Goal: Task Accomplishment & Management: Use online tool/utility

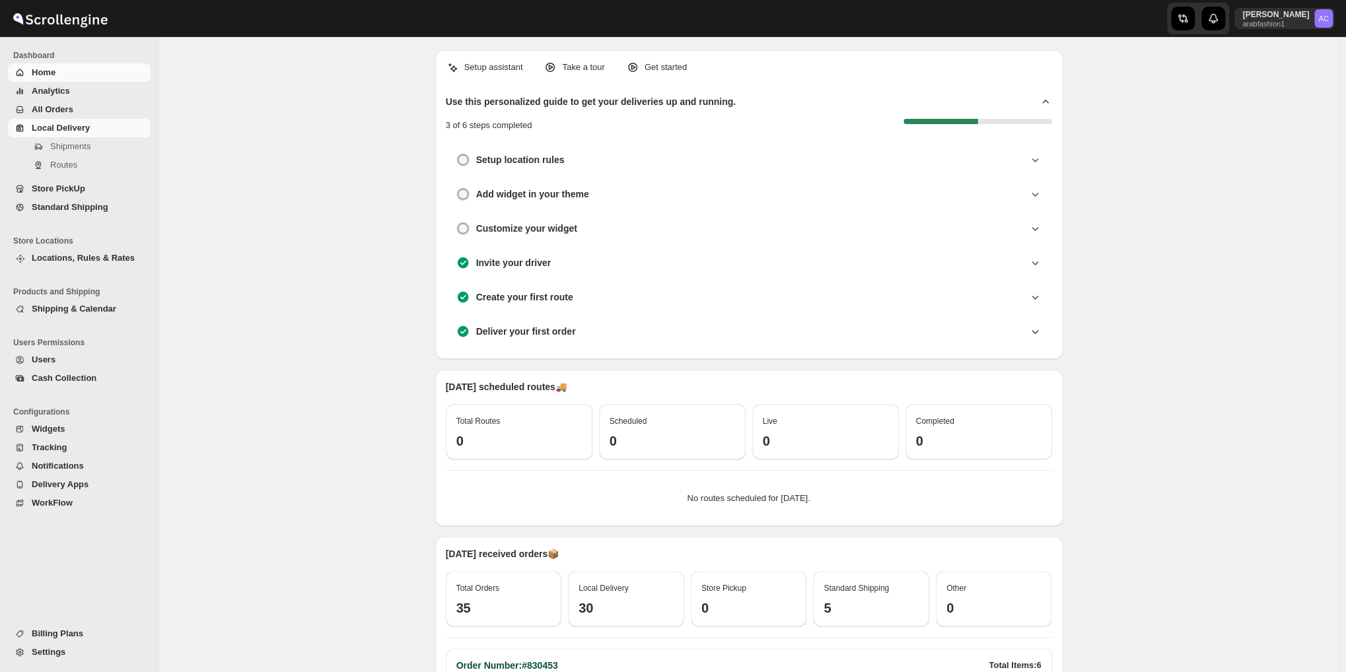
click at [55, 125] on span "Local Delivery" at bounding box center [61, 128] width 58 height 10
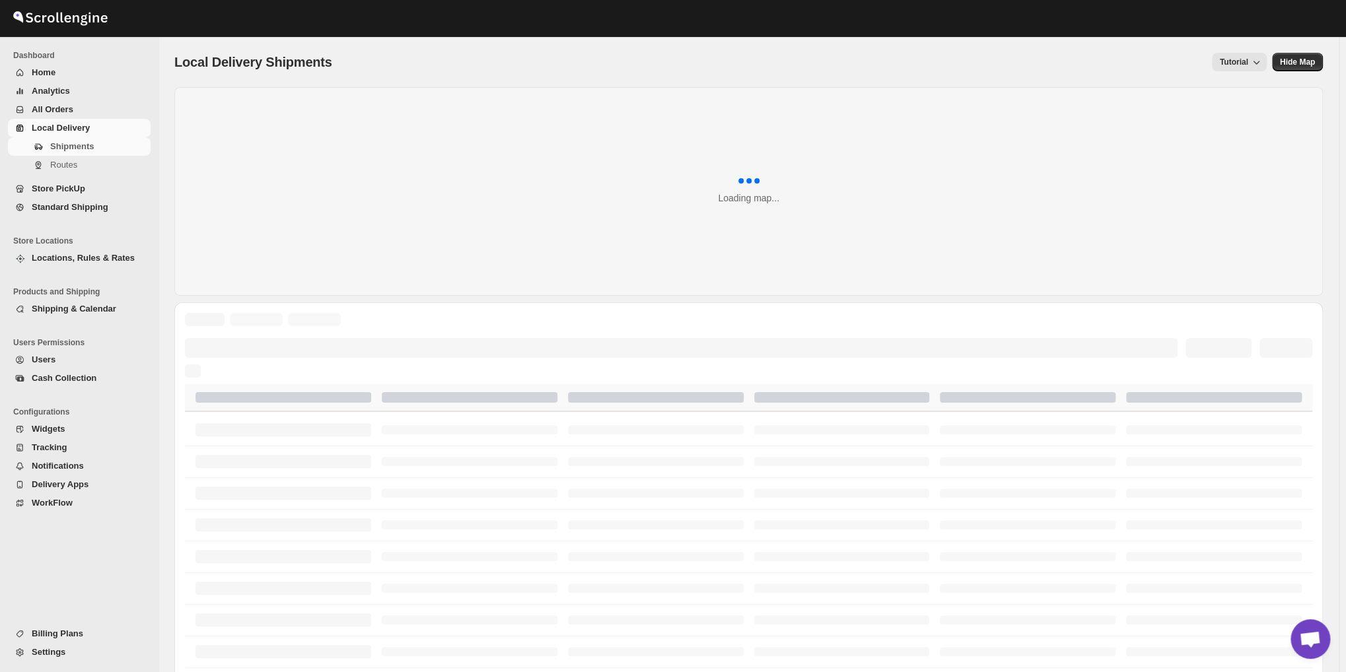
scroll to position [1570, 0]
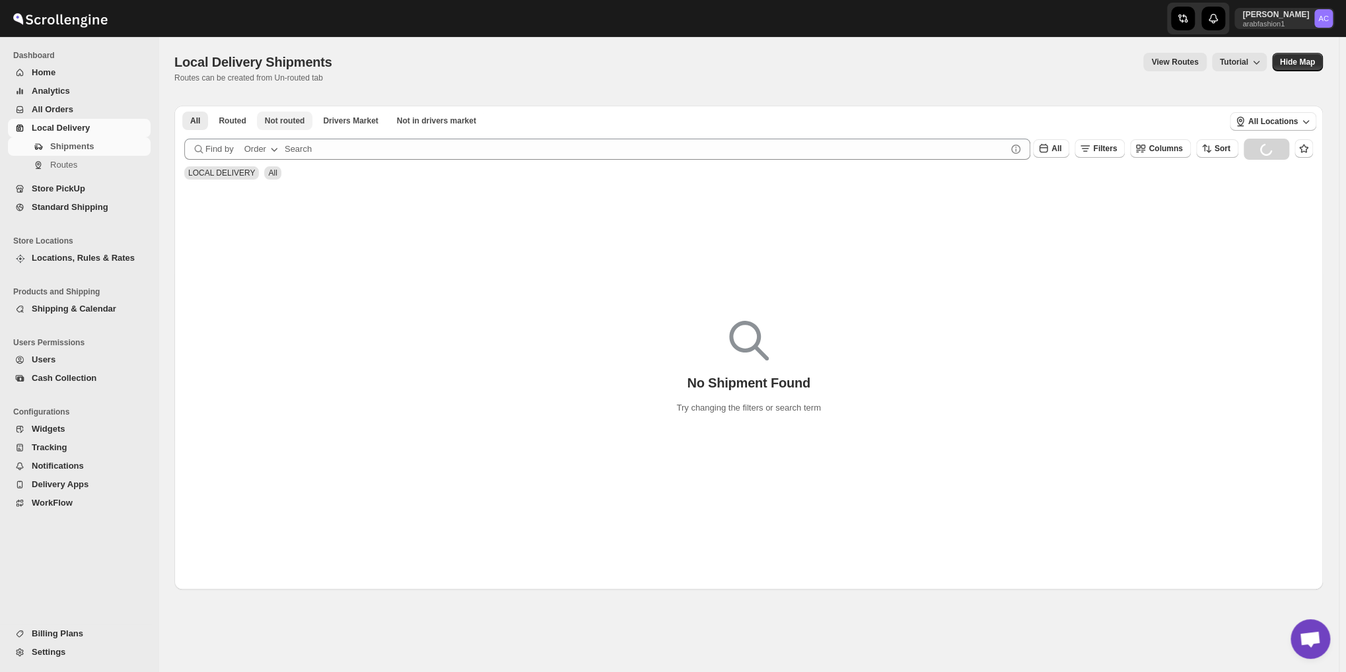
click at [270, 122] on span "Not routed" at bounding box center [285, 121] width 40 height 11
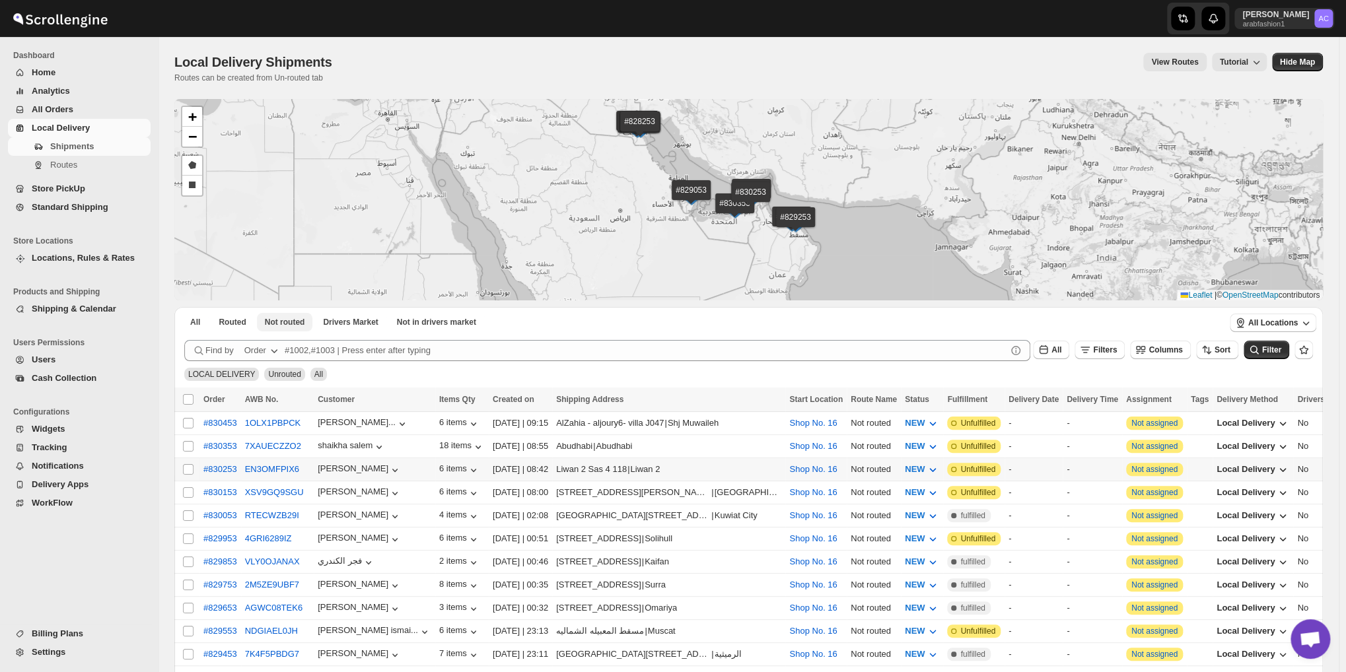
scroll to position [314, 0]
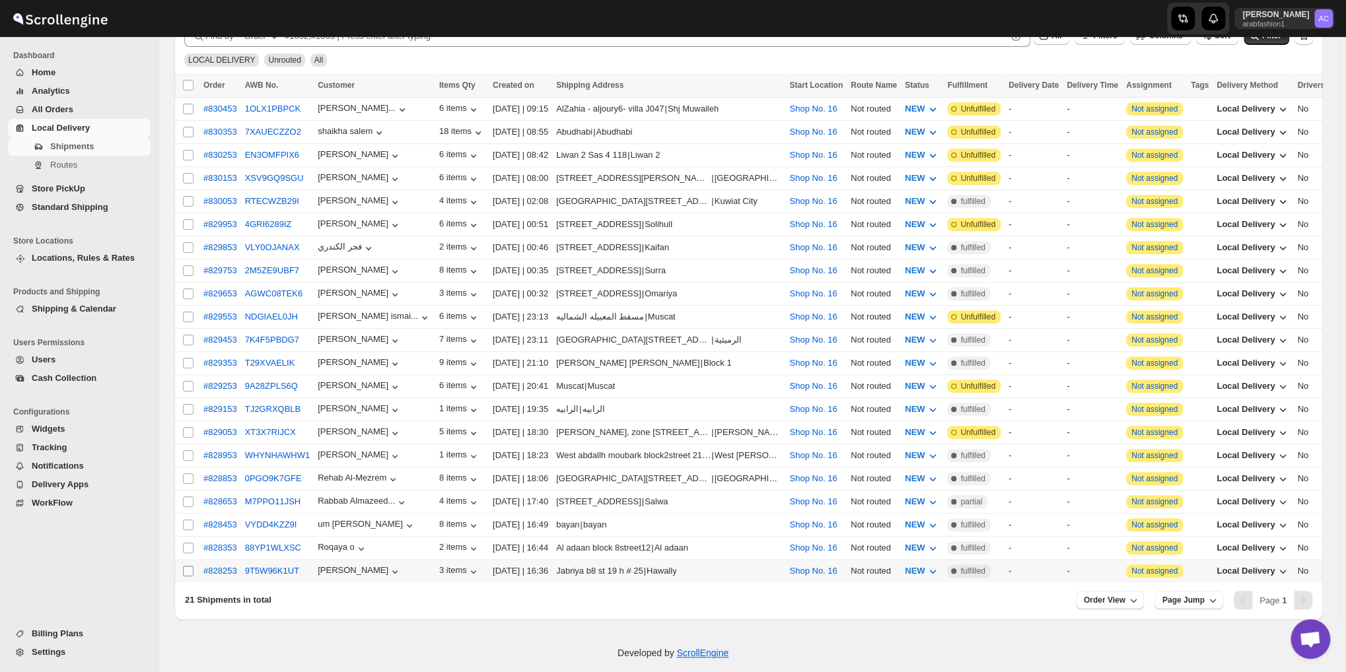
click at [188, 566] on input "Select shipment" at bounding box center [188, 571] width 11 height 11
checkbox input "true"
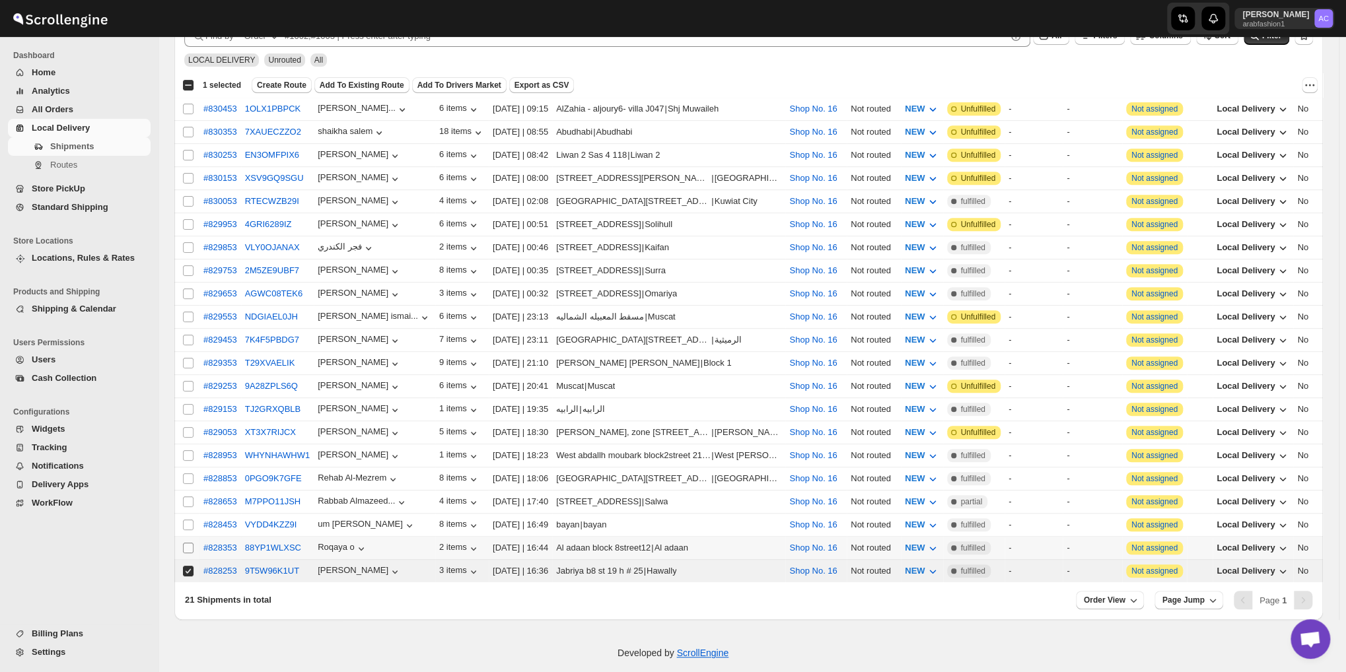
click at [184, 543] on input "Select shipment" at bounding box center [188, 548] width 11 height 11
checkbox input "true"
click at [192, 520] on input "Select shipment" at bounding box center [188, 525] width 11 height 11
checkbox input "true"
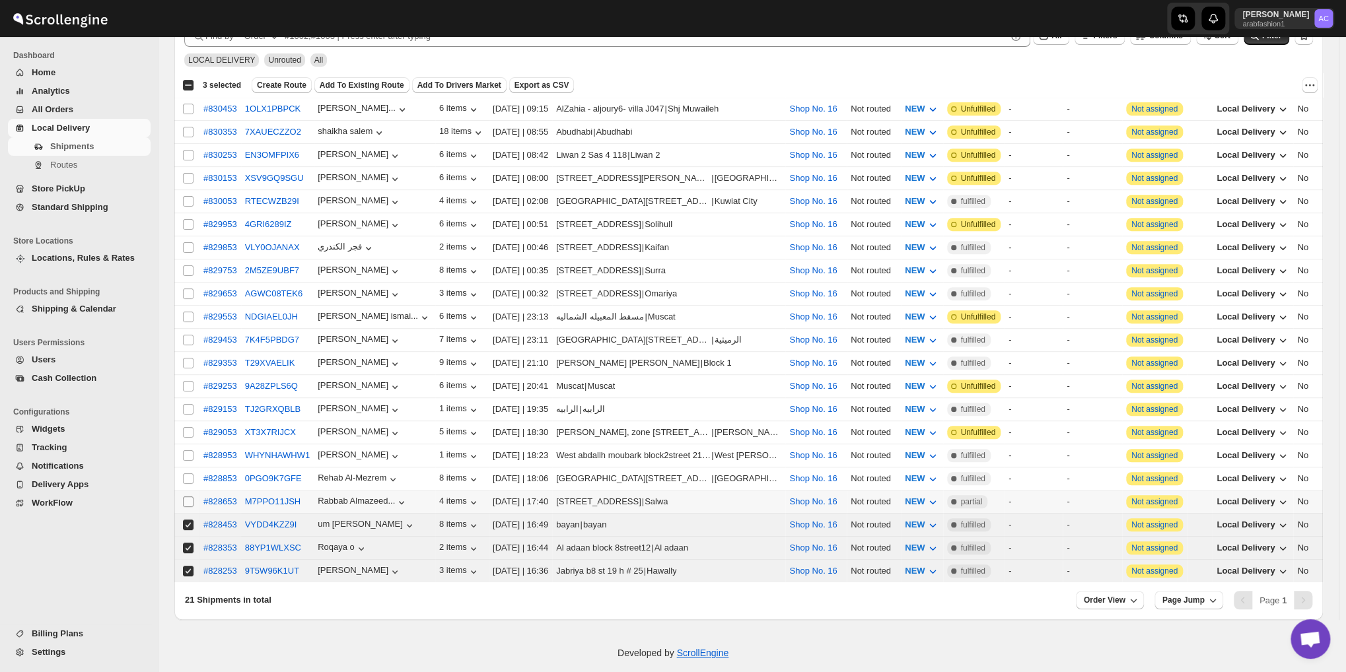
click at [184, 497] on input "Select shipment" at bounding box center [188, 502] width 11 height 11
checkbox input "true"
click at [188, 474] on input "Select shipment" at bounding box center [188, 479] width 11 height 11
checkbox input "true"
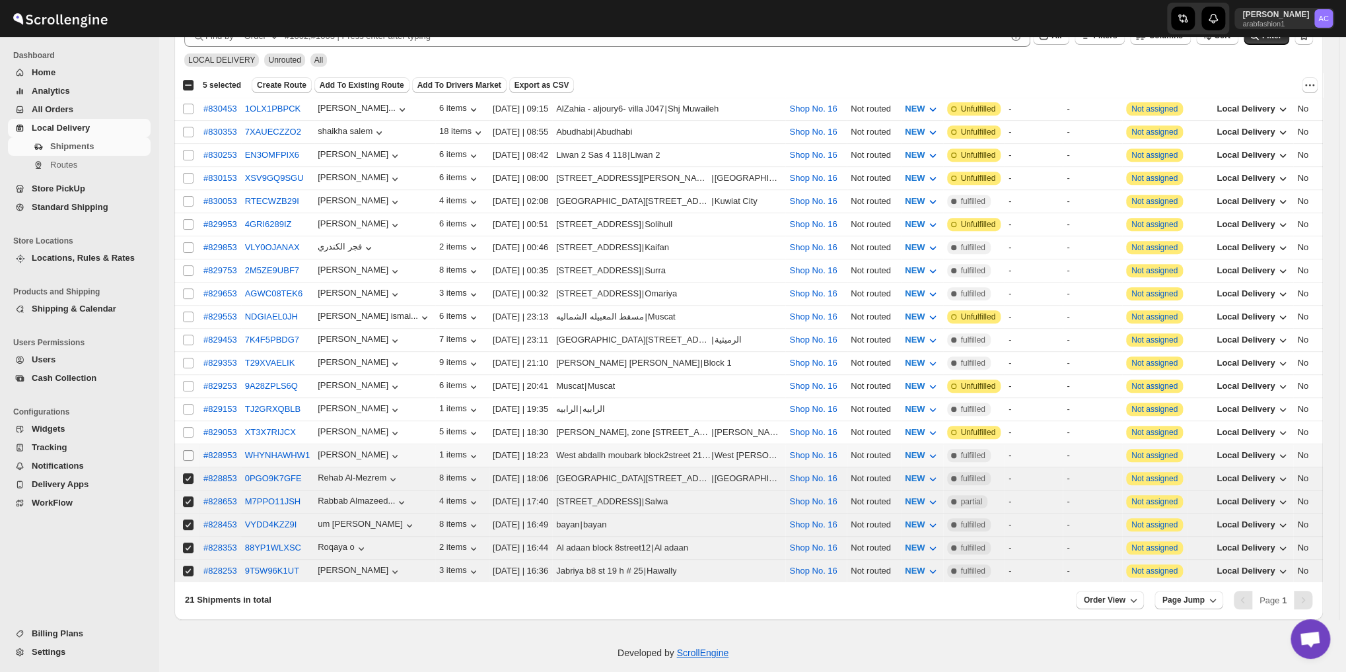
click at [186, 450] on input "Select shipment" at bounding box center [188, 455] width 11 height 11
checkbox input "true"
click at [184, 404] on input "Select shipment" at bounding box center [188, 409] width 11 height 11
checkbox input "true"
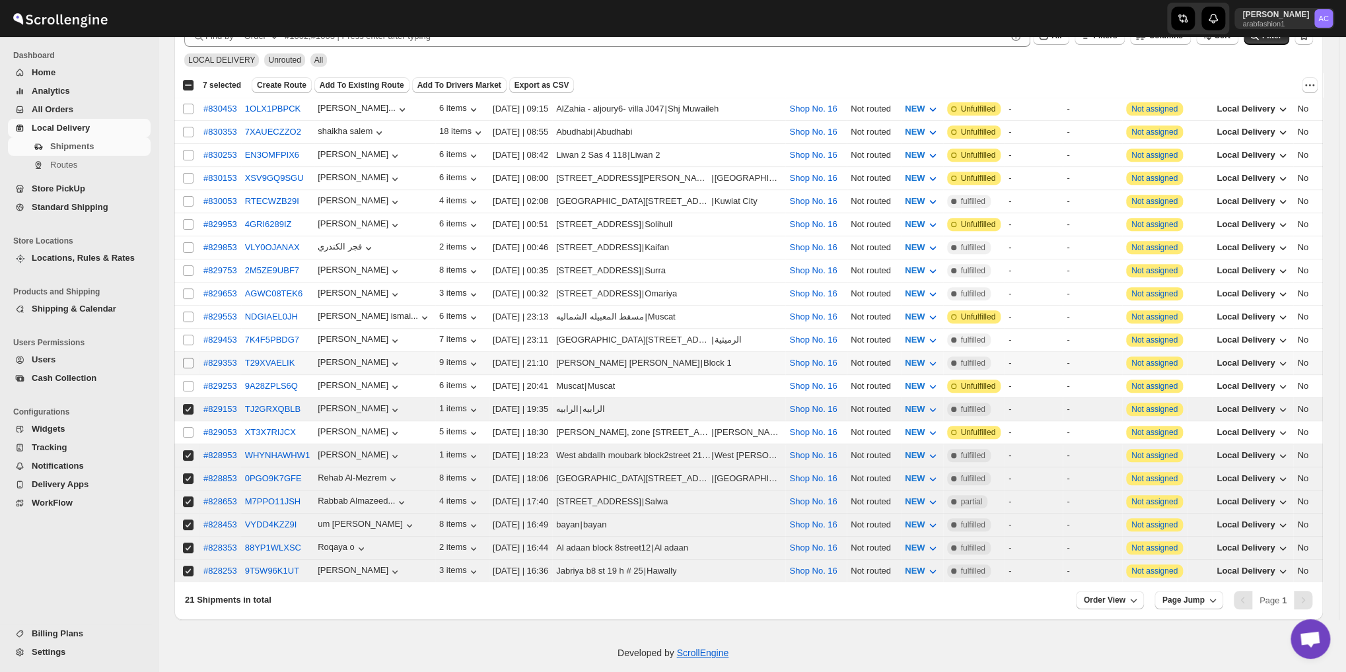
click at [186, 358] on input "Select shipment" at bounding box center [188, 363] width 11 height 11
checkbox input "true"
click at [188, 335] on input "Select shipment" at bounding box center [188, 340] width 11 height 11
checkbox input "true"
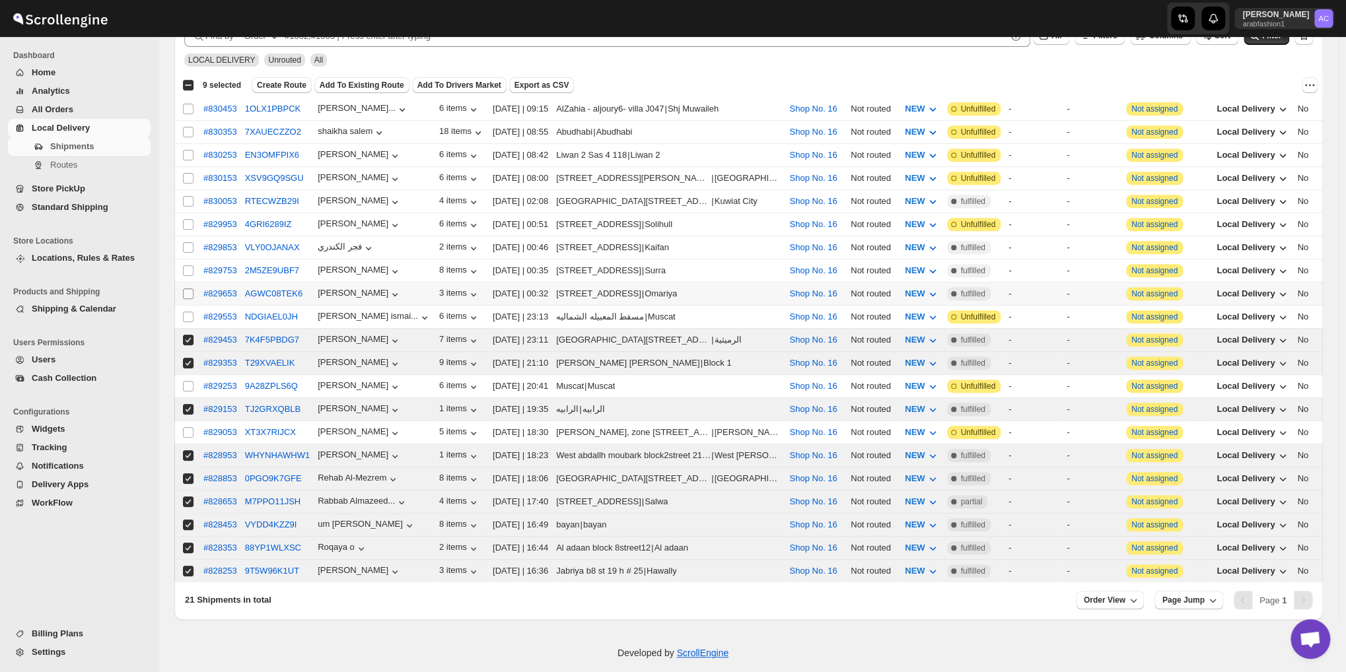
click at [182, 288] on span at bounding box center [188, 294] width 12 height 12
click at [183, 289] on input "Select shipment" at bounding box center [188, 294] width 11 height 11
click at [186, 289] on input "Select shipment" at bounding box center [188, 294] width 11 height 11
checkbox input "true"
click at [185, 268] on input "Select shipment" at bounding box center [188, 271] width 11 height 11
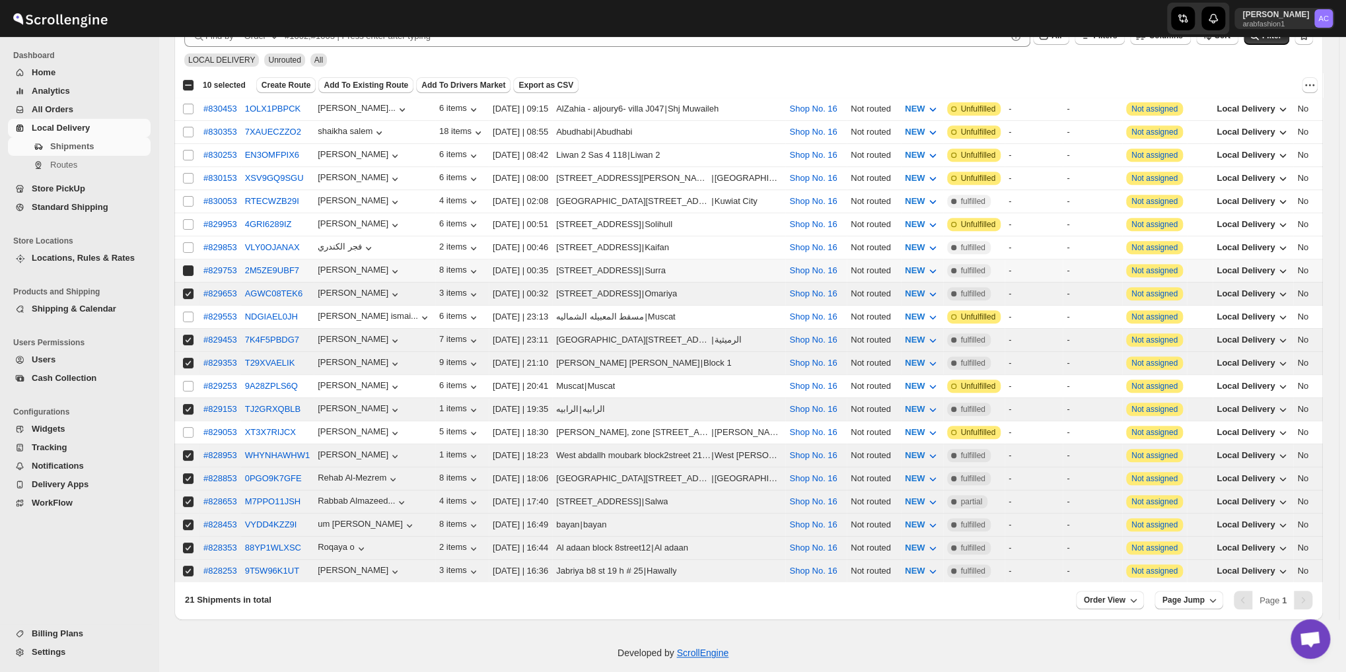
checkbox input "true"
click at [185, 219] on input "Select shipment" at bounding box center [188, 224] width 11 height 11
checkbox input "true"
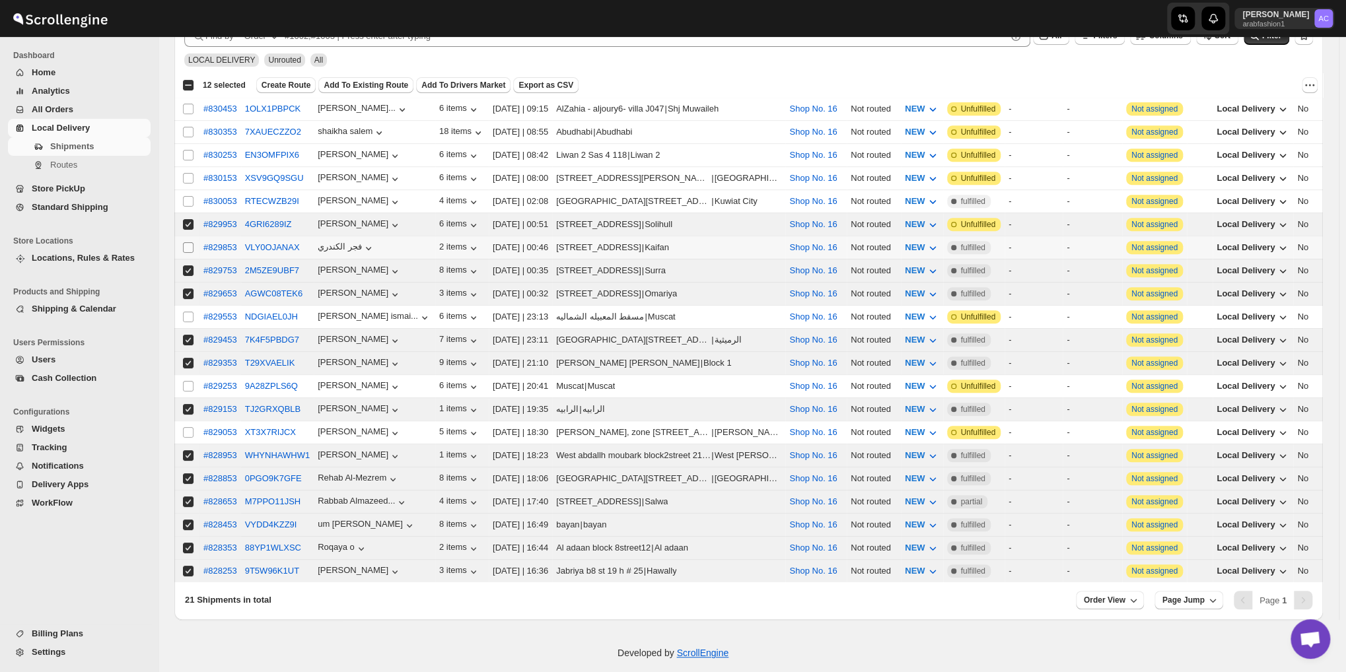
click at [186, 242] on input "Select shipment" at bounding box center [188, 247] width 11 height 11
checkbox input "true"
click at [188, 219] on input "Select shipment" at bounding box center [188, 224] width 11 height 11
checkbox input "false"
click at [184, 199] on input "Select shipment" at bounding box center [188, 201] width 11 height 11
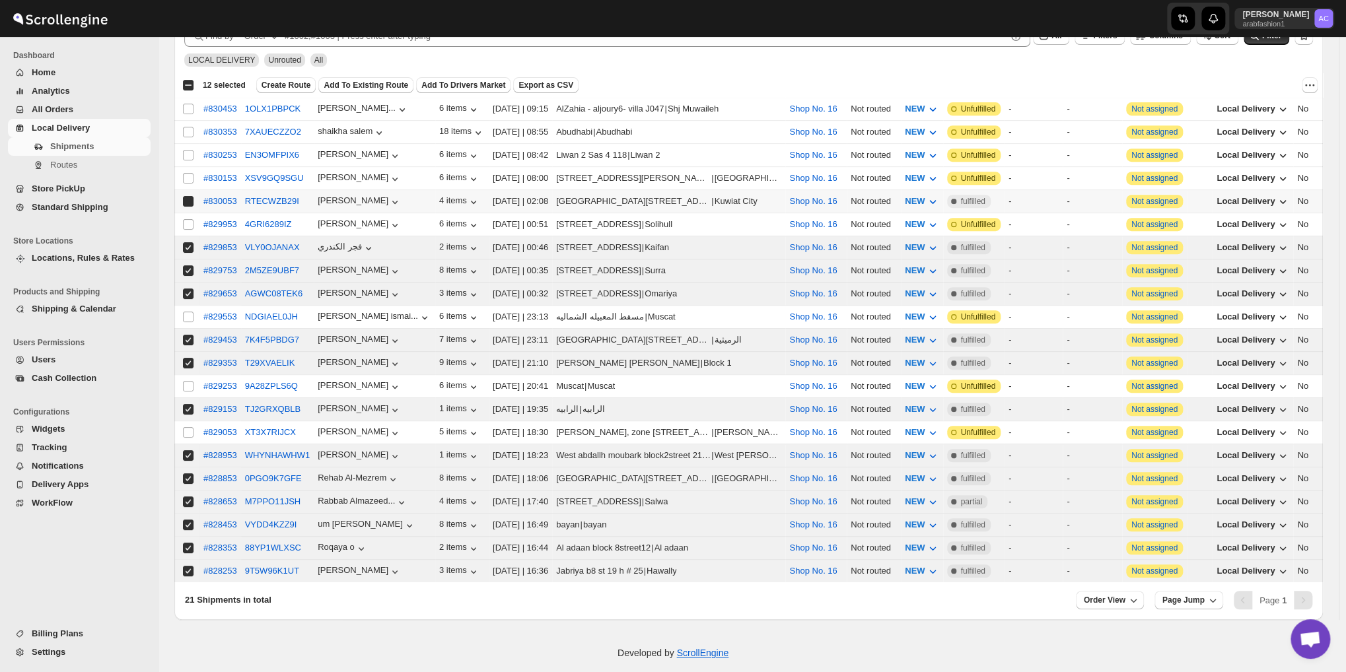
checkbox input "true"
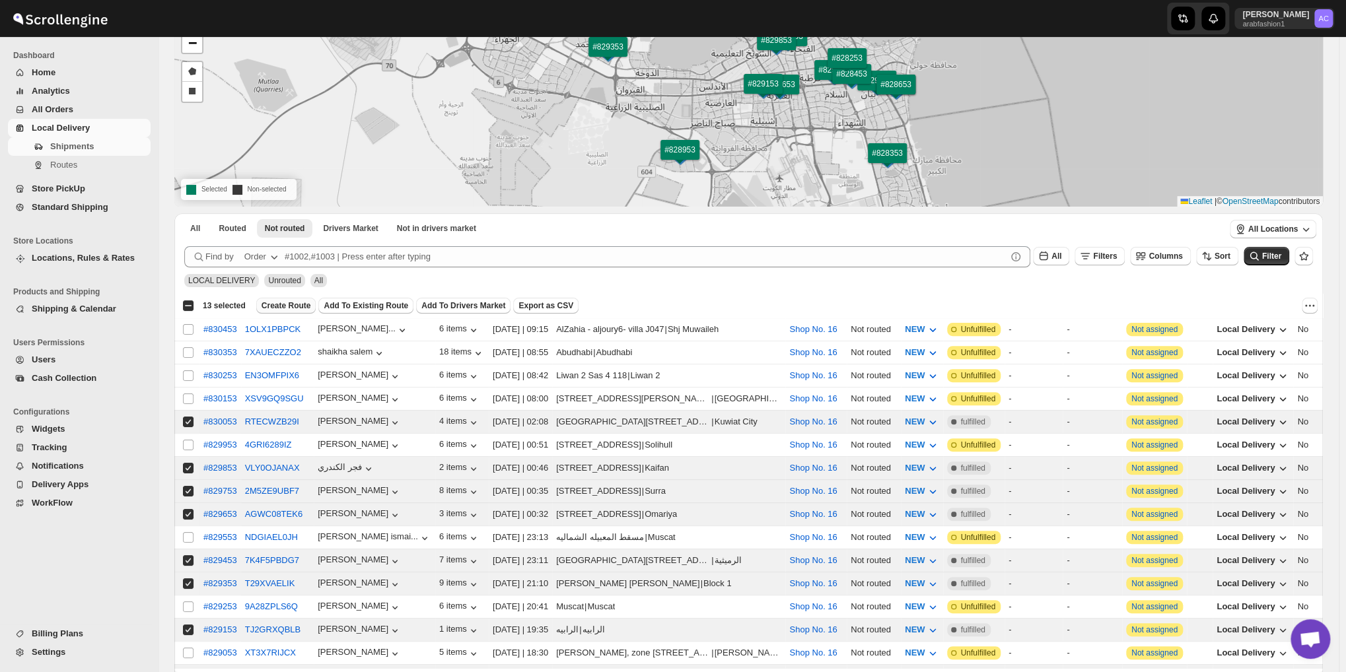
click at [279, 308] on span "Create Route" at bounding box center [287, 306] width 50 height 11
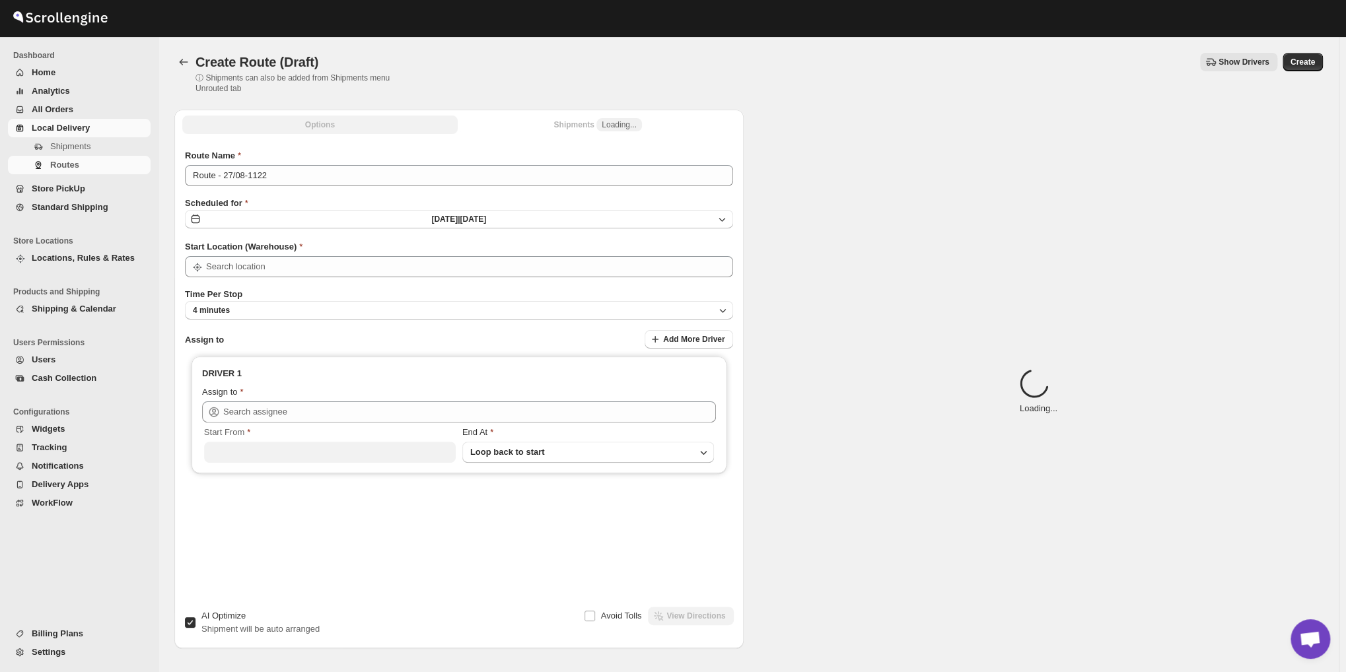
type input "Shop No. 16"
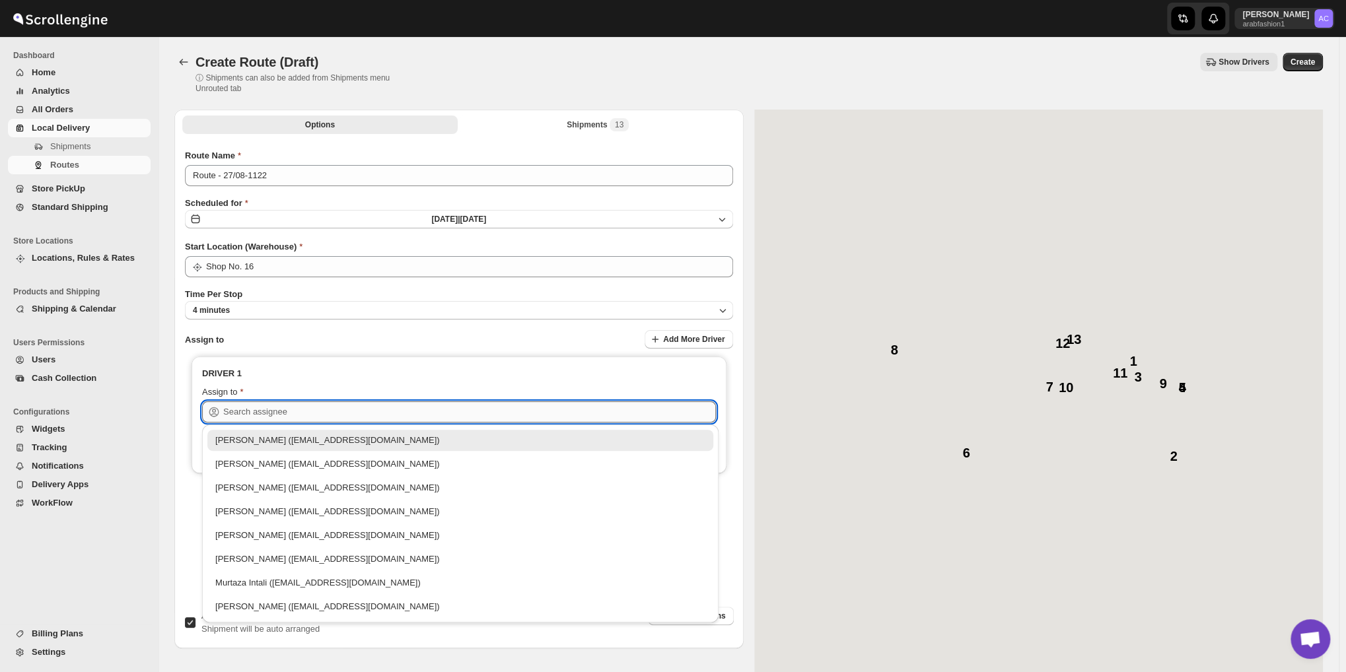
click at [248, 415] on input "text" at bounding box center [469, 412] width 493 height 21
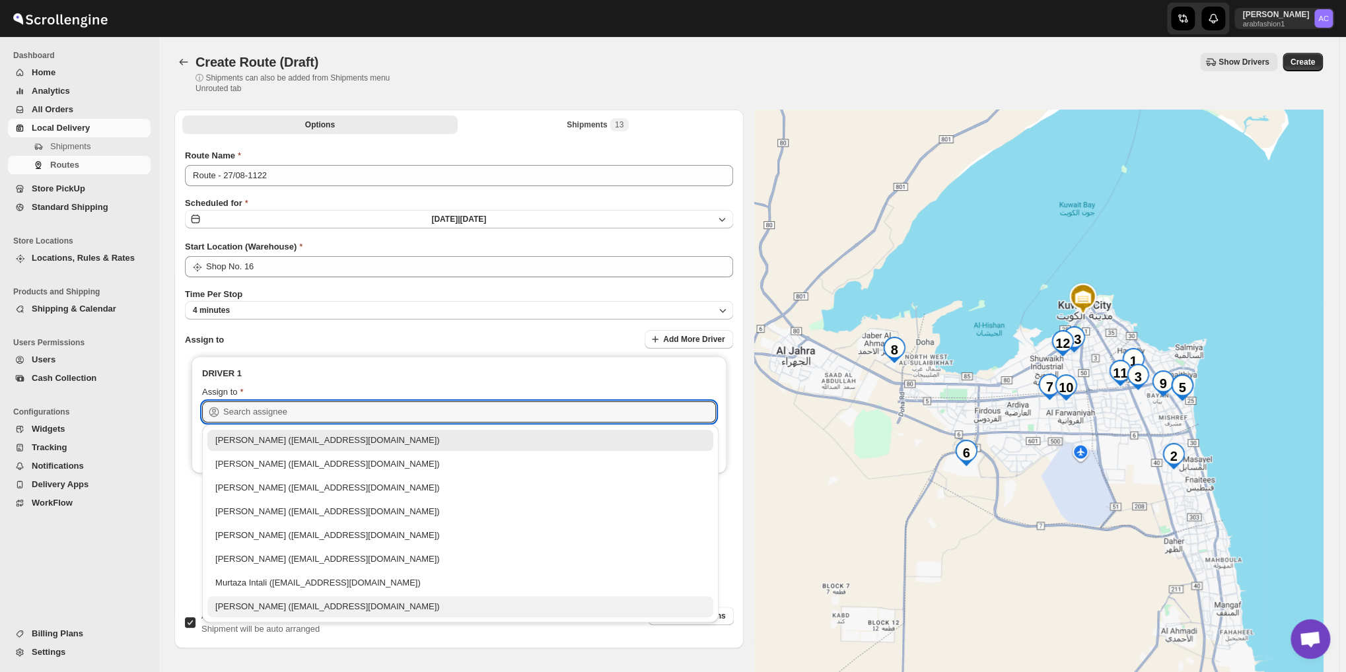
click at [246, 603] on div "[PERSON_NAME] ([EMAIL_ADDRESS][DOMAIN_NAME])" at bounding box center [460, 606] width 490 height 13
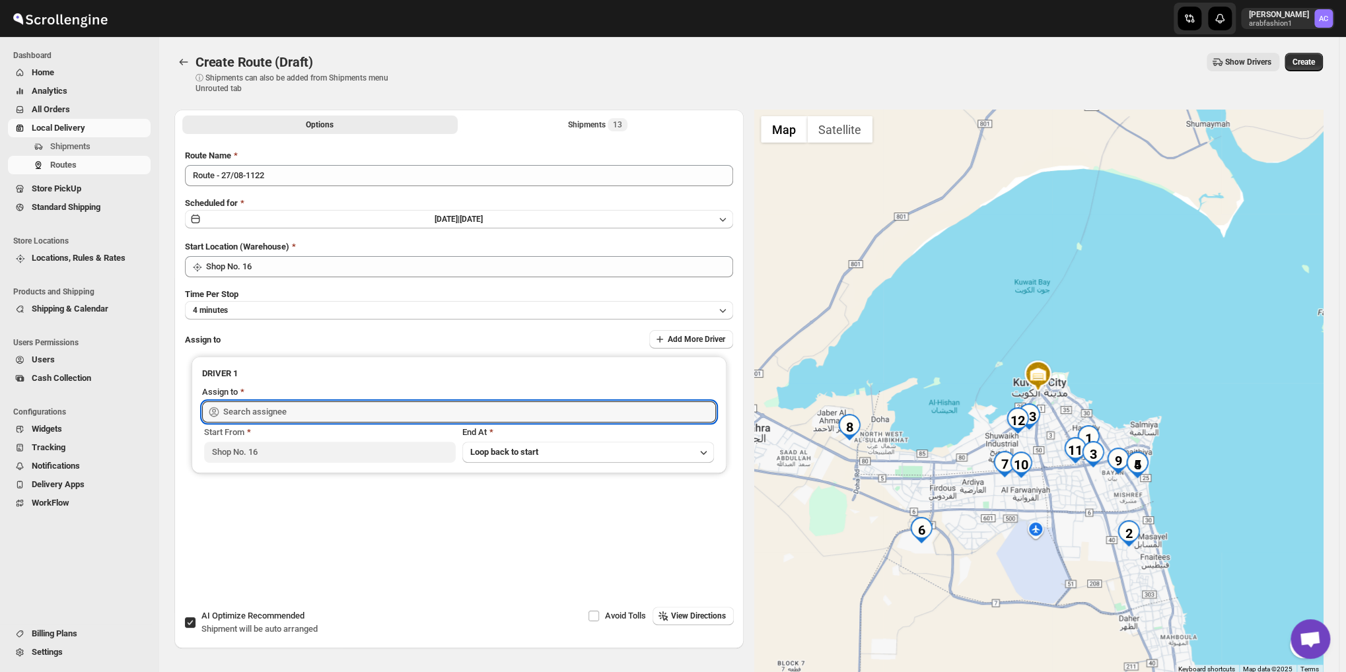
type input "[PERSON_NAME] ([EMAIL_ADDRESS][DOMAIN_NAME])"
click at [1312, 59] on span "Create" at bounding box center [1304, 62] width 22 height 11
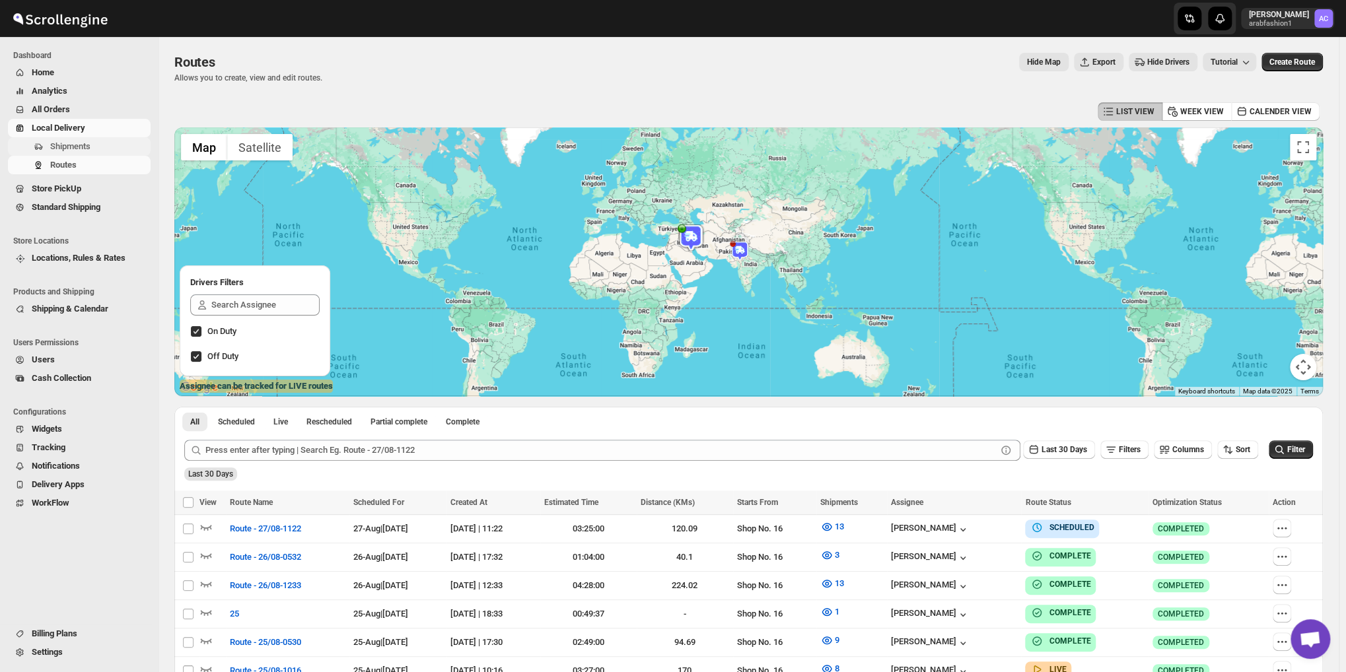
click at [50, 140] on span "Shipments" at bounding box center [99, 146] width 98 height 13
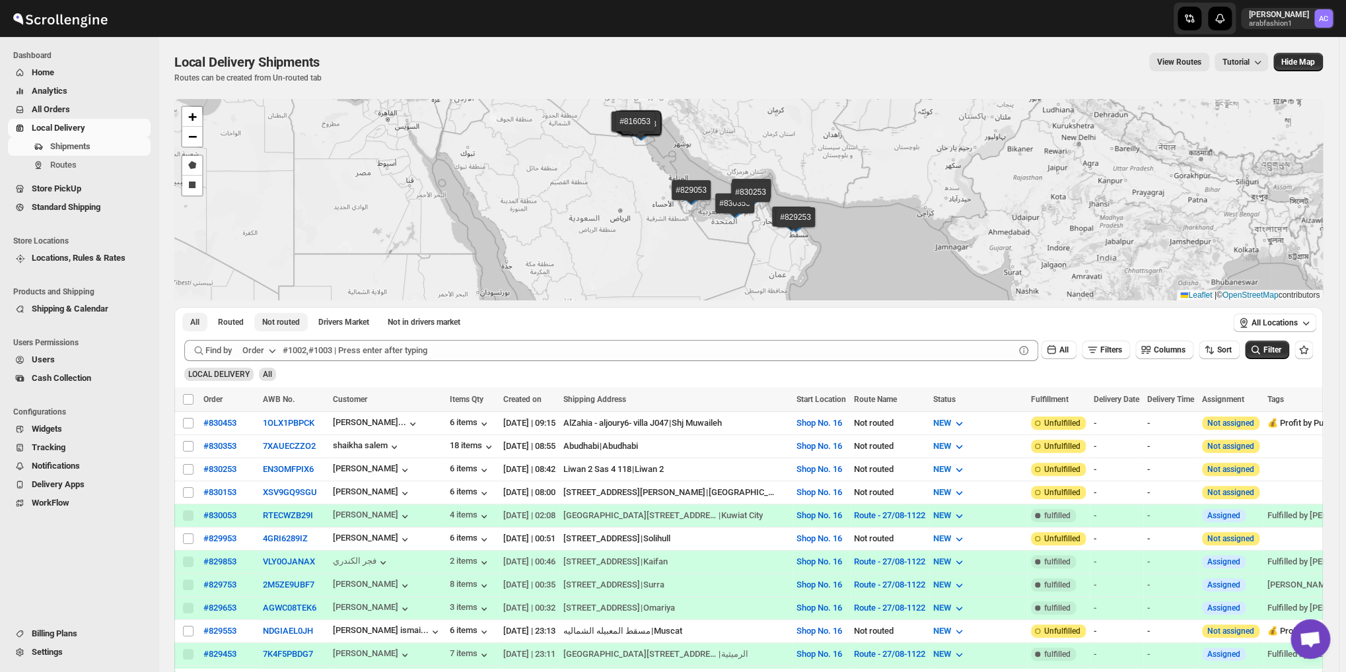
click at [300, 326] on span "Not routed" at bounding box center [281, 322] width 38 height 11
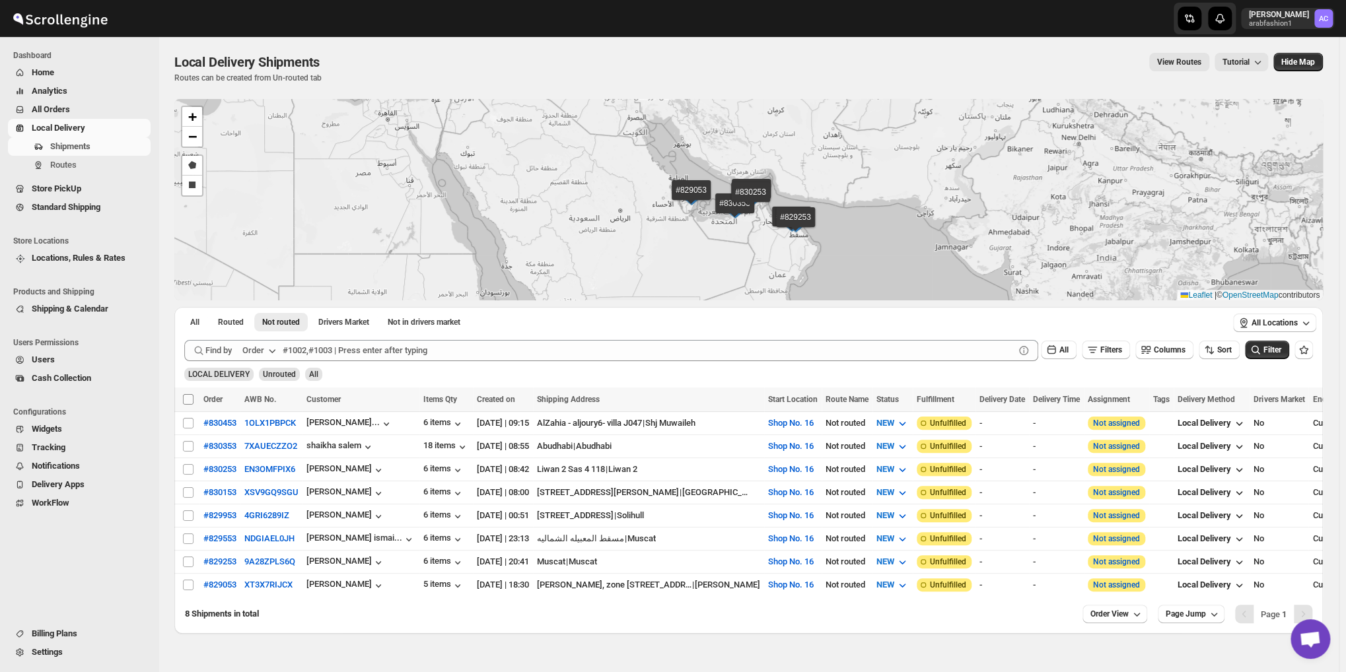
click at [191, 398] on input "Select all shipments" at bounding box center [188, 399] width 11 height 11
checkbox input "true"
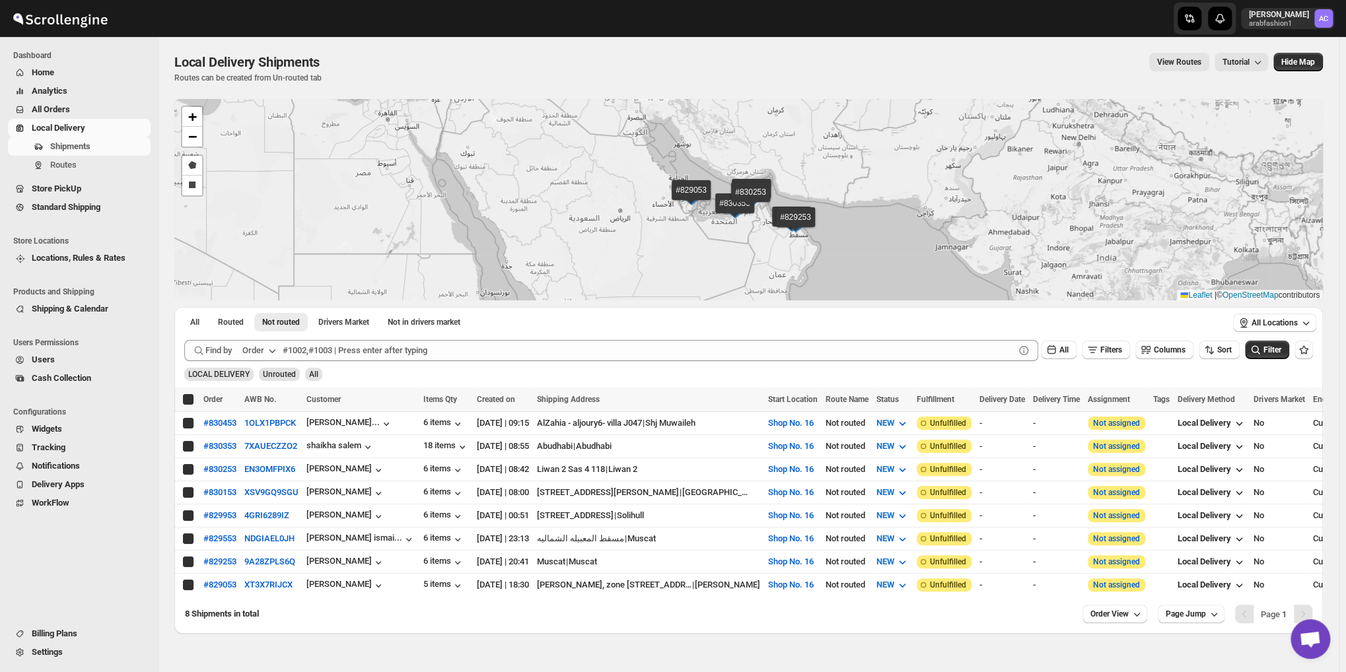
checkbox input "true"
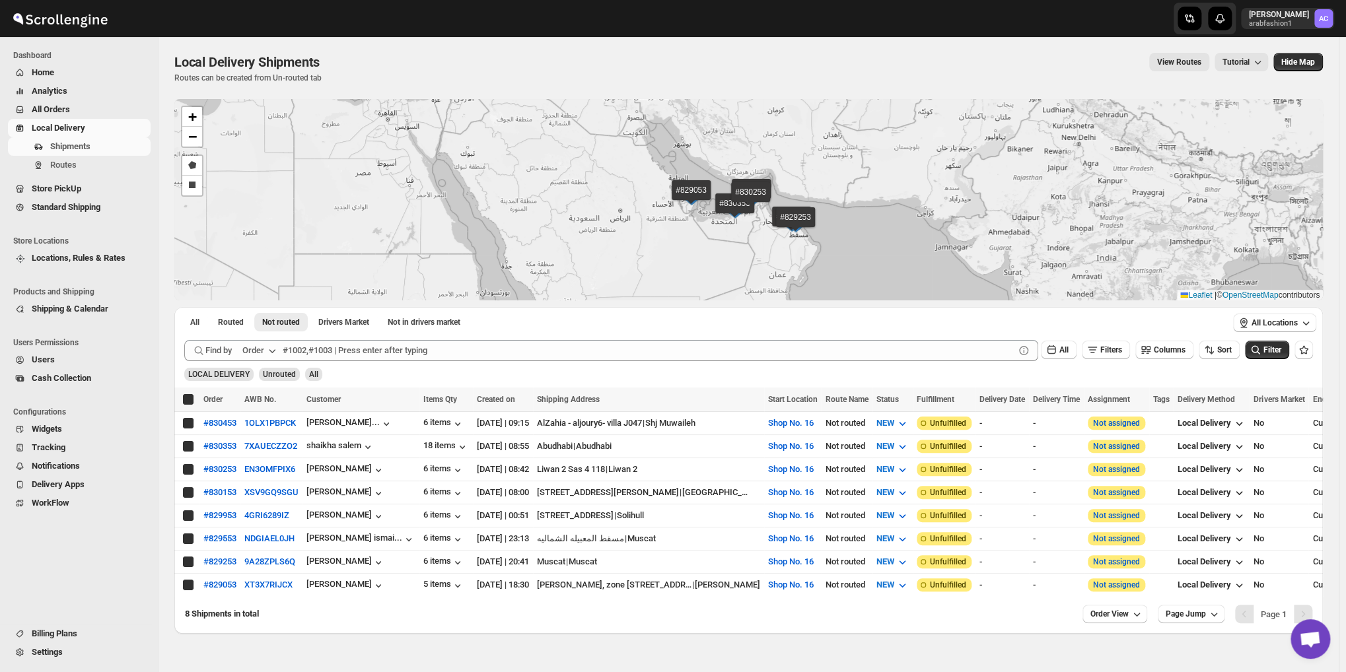
checkbox input "true"
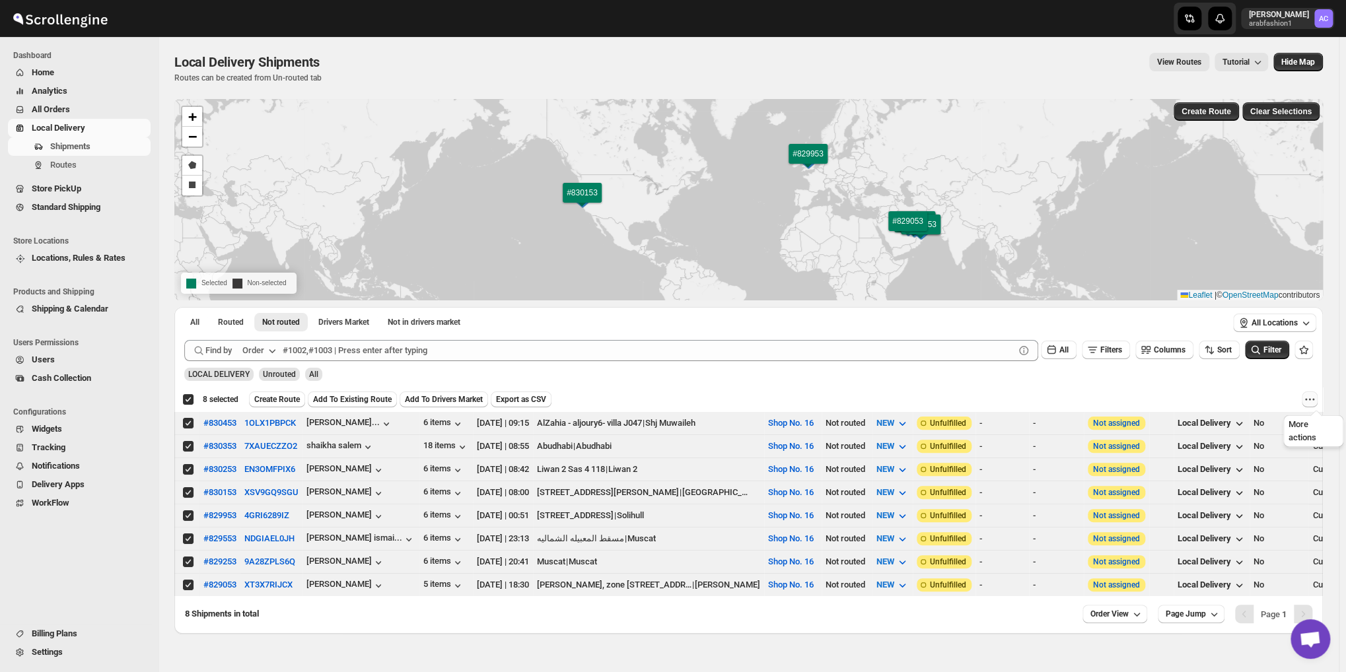
click at [1314, 404] on icon "More actions" at bounding box center [1309, 399] width 13 height 13
click at [1225, 452] on span "MOVE TO STANDARD SHIPPING" at bounding box center [1255, 448] width 123 height 10
checkbox input "false"
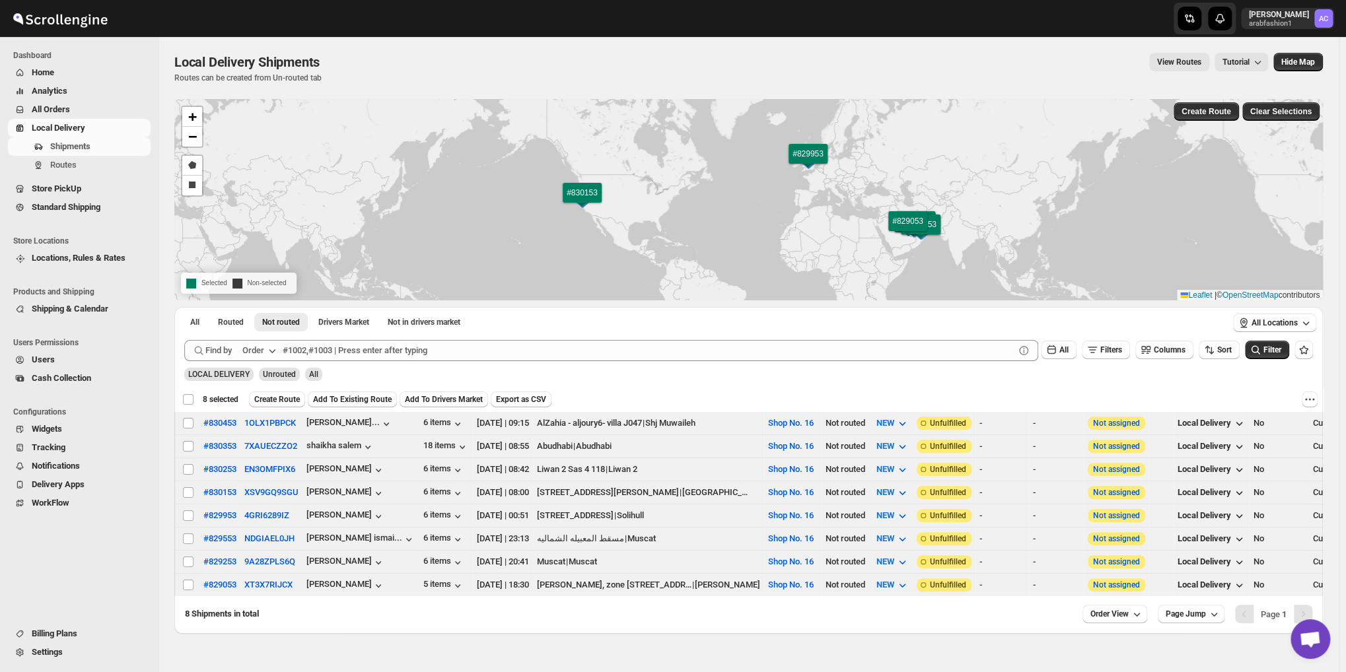
checkbox input "false"
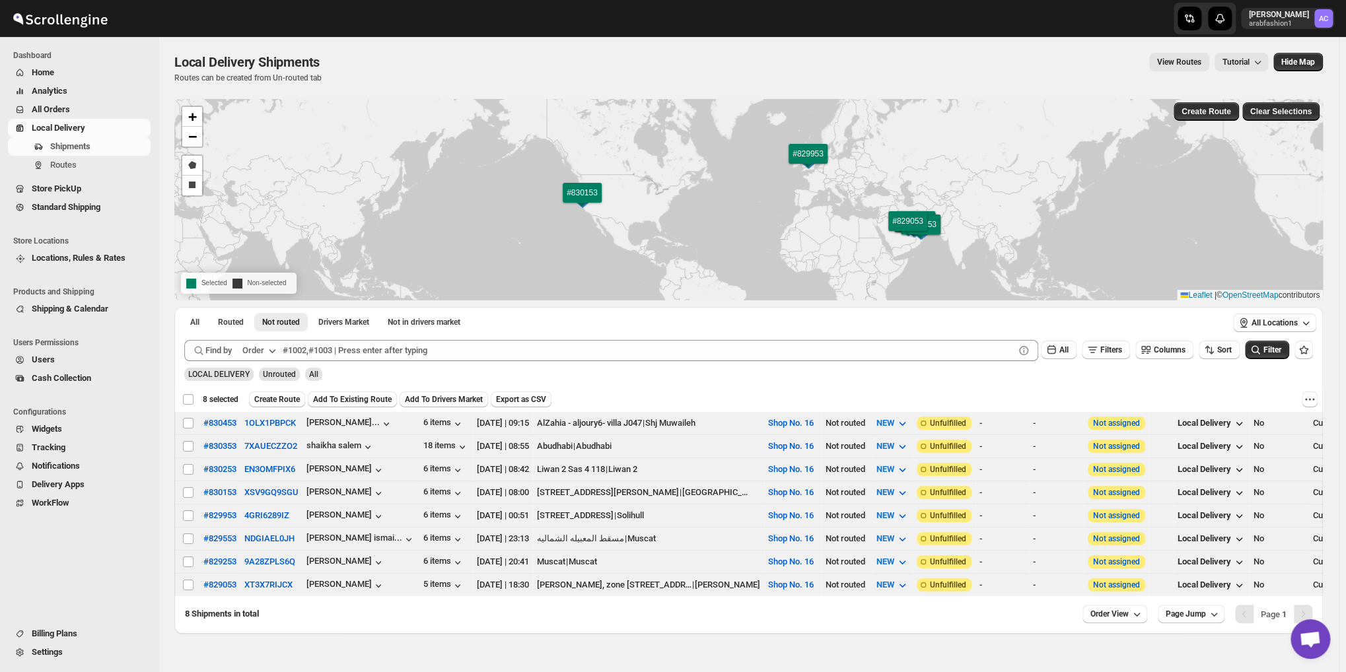
checkbox input "false"
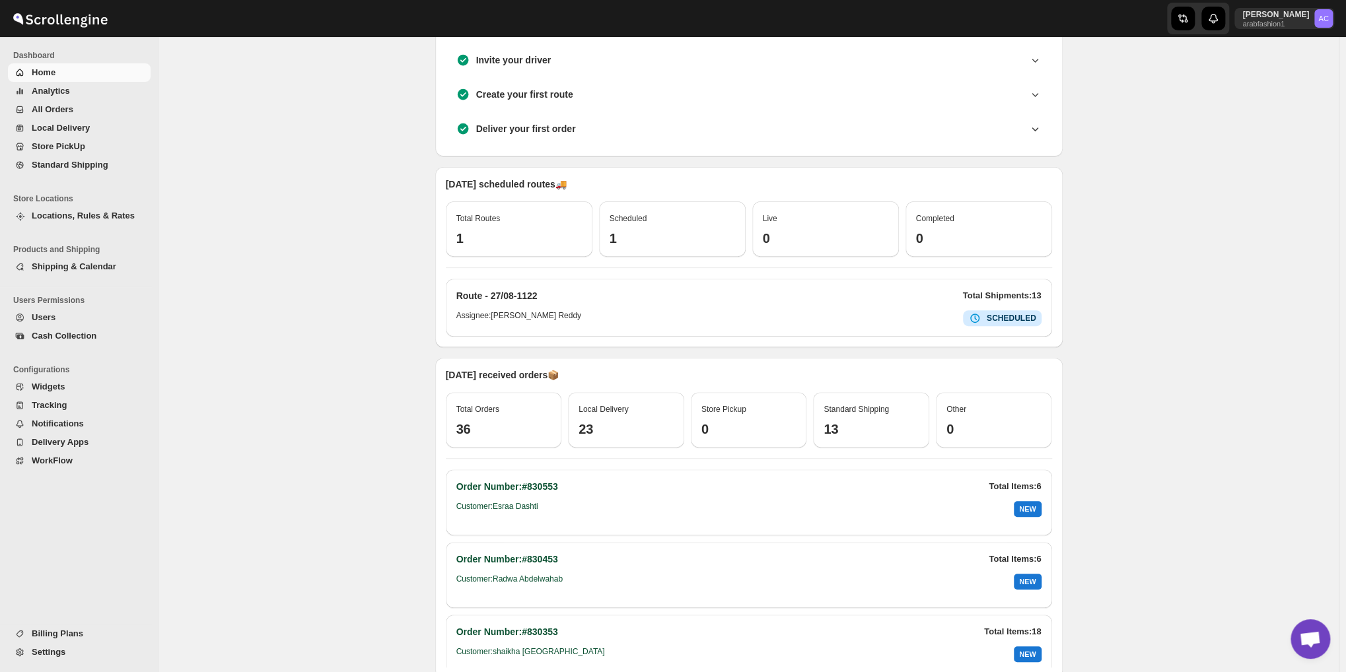
scroll to position [280, 0]
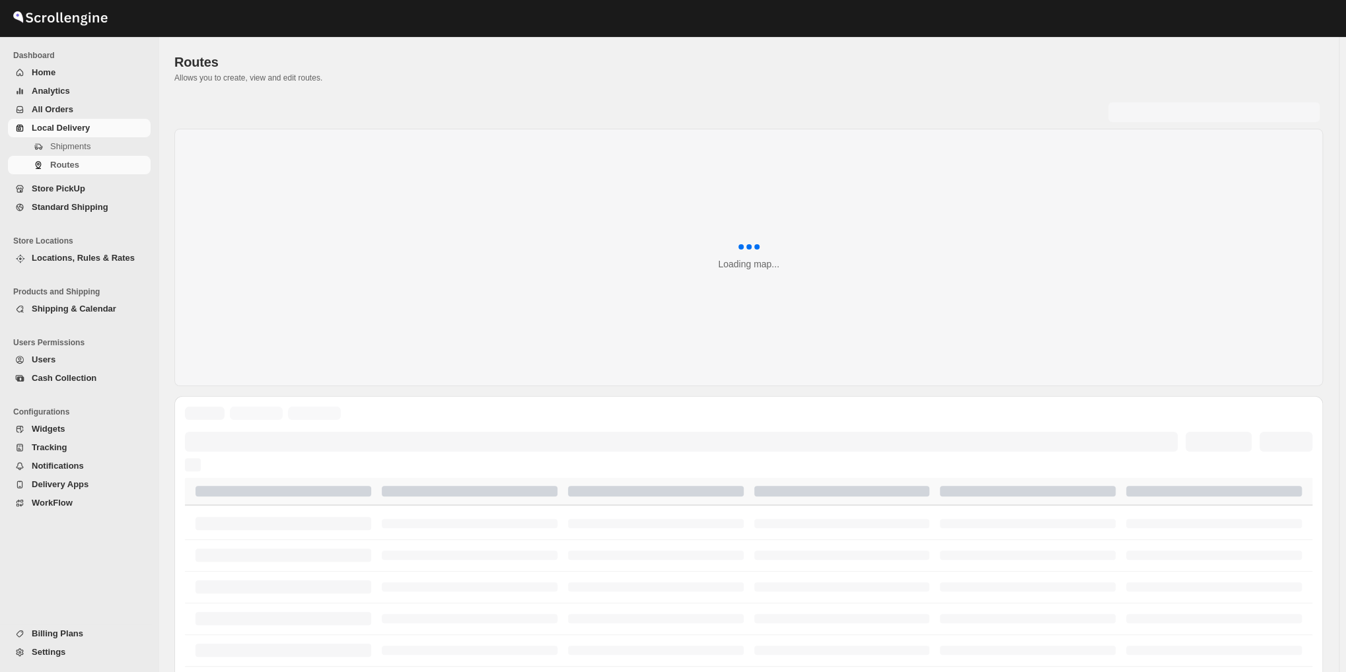
click at [66, 166] on span "Routes" at bounding box center [64, 165] width 29 height 10
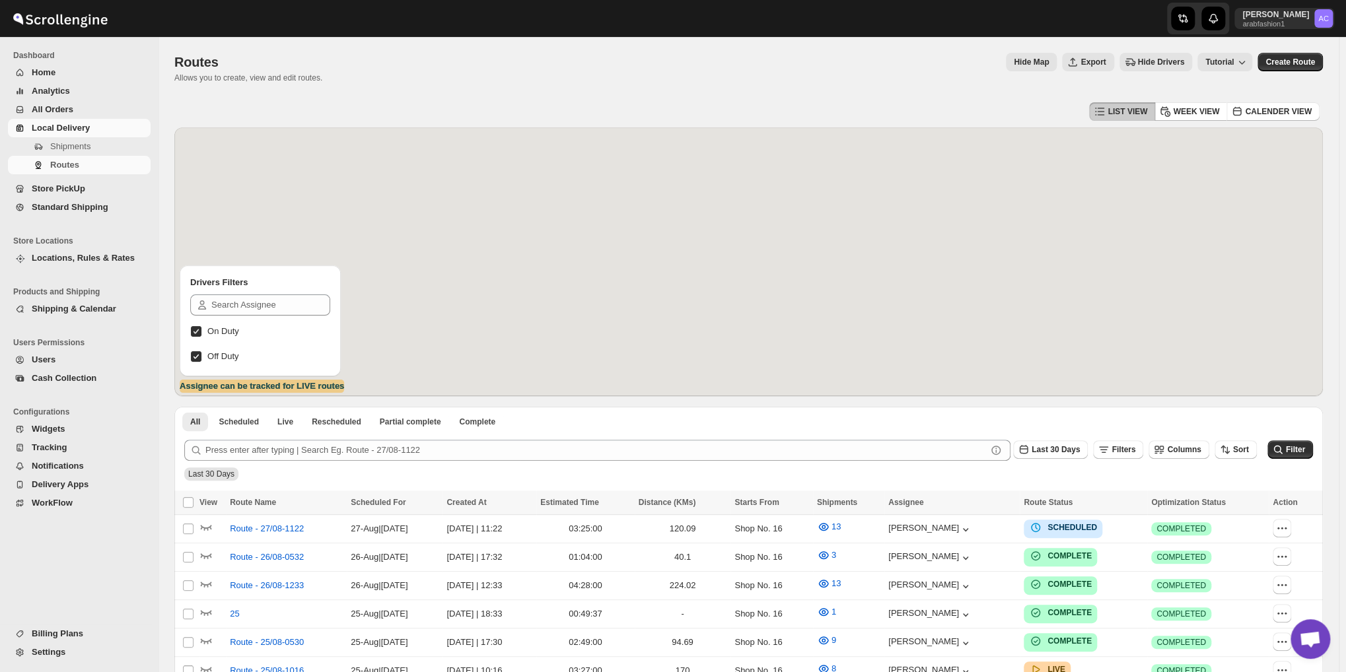
scroll to position [220, 0]
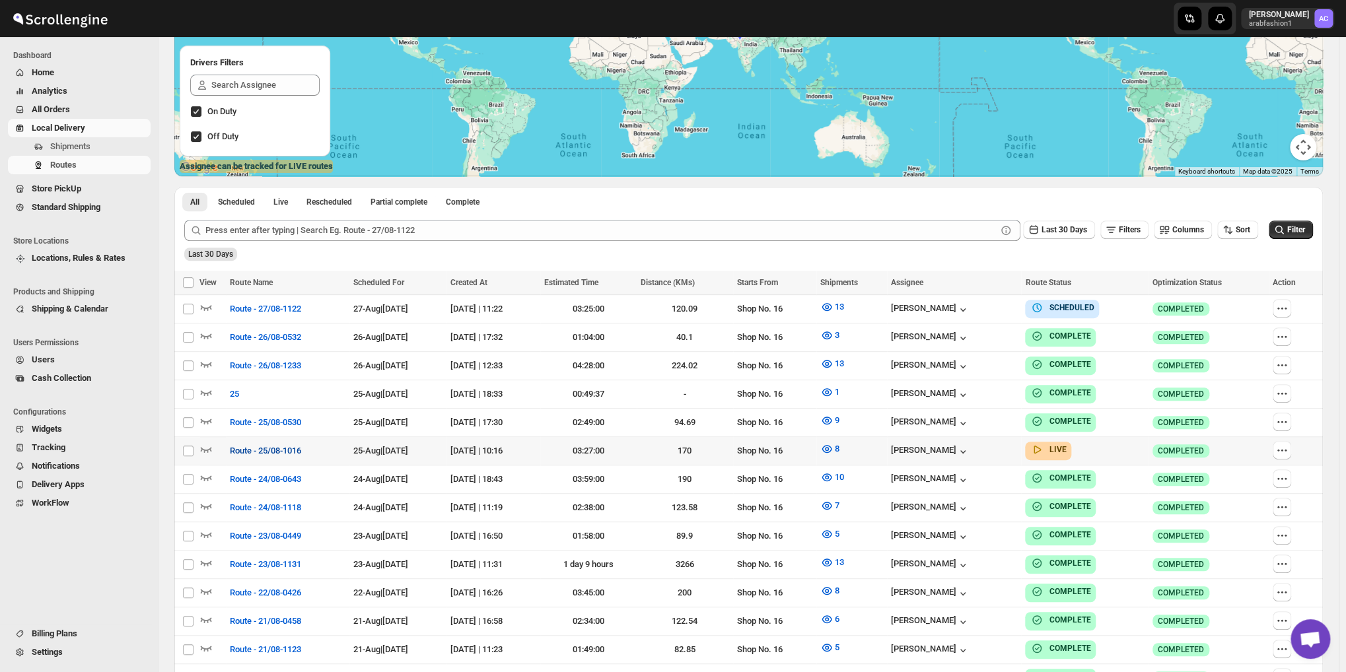
click at [238, 448] on span "Route - 25/08-1016" at bounding box center [265, 451] width 71 height 13
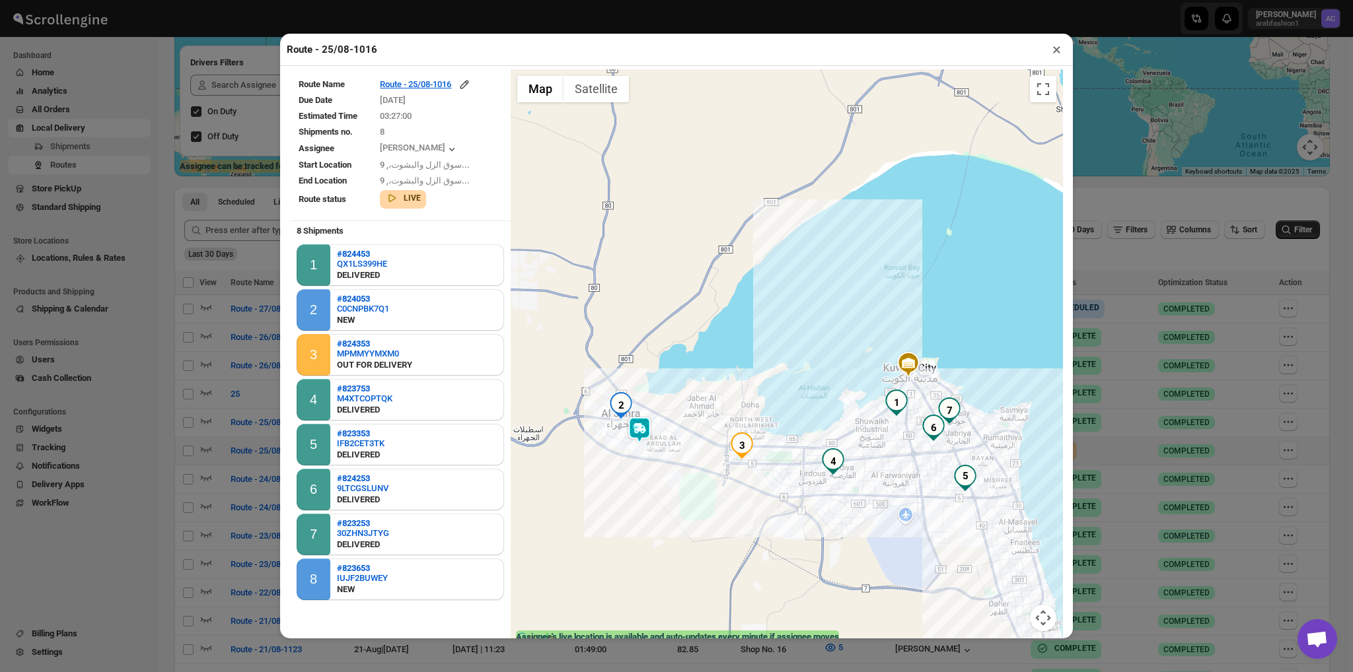
drag, startPoint x: 575, startPoint y: 452, endPoint x: 696, endPoint y: 471, distance: 123.0
click at [696, 471] on div at bounding box center [787, 358] width 552 height 578
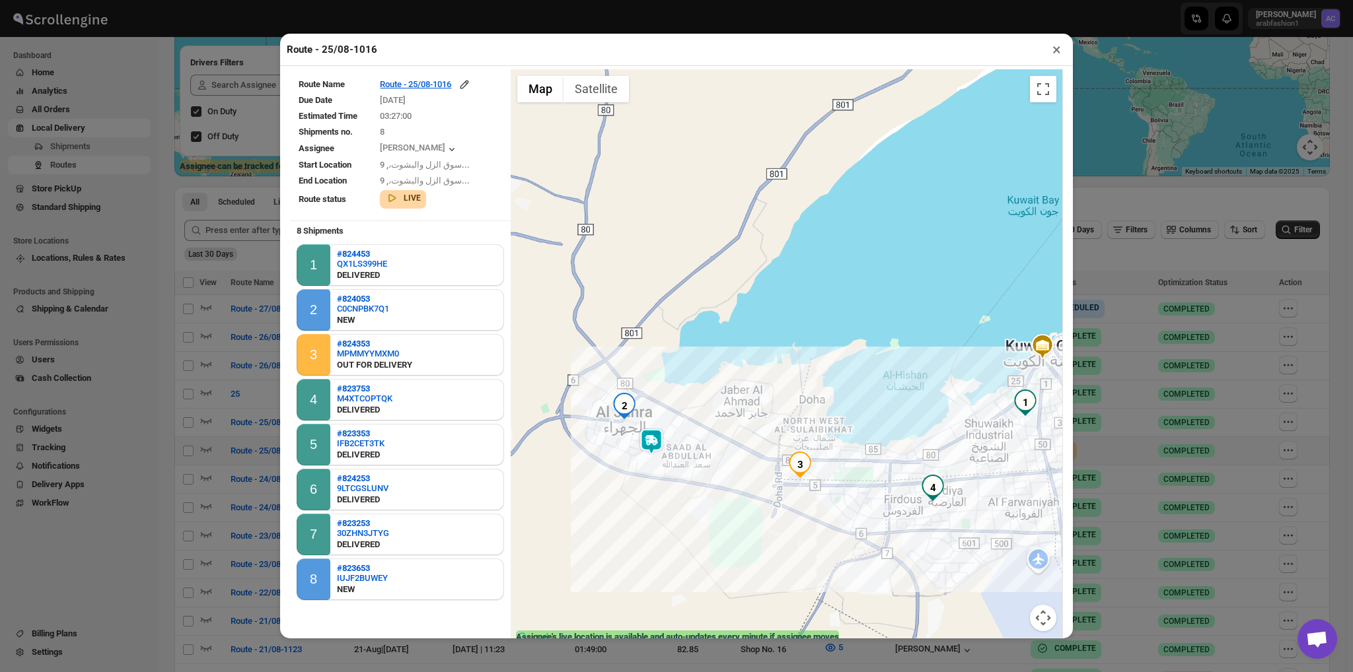
click at [605, 419] on div "To navigate, press the arrow keys." at bounding box center [787, 358] width 552 height 578
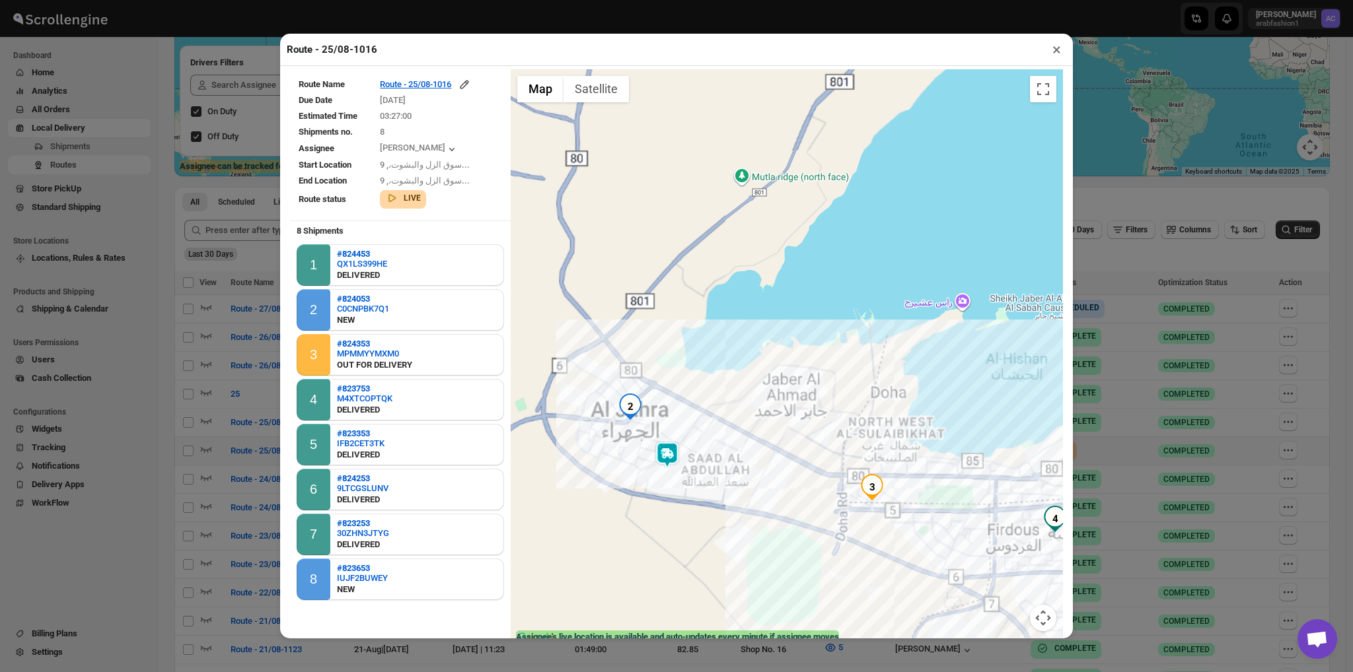
click at [605, 419] on div "To navigate, press the arrow keys." at bounding box center [787, 358] width 552 height 578
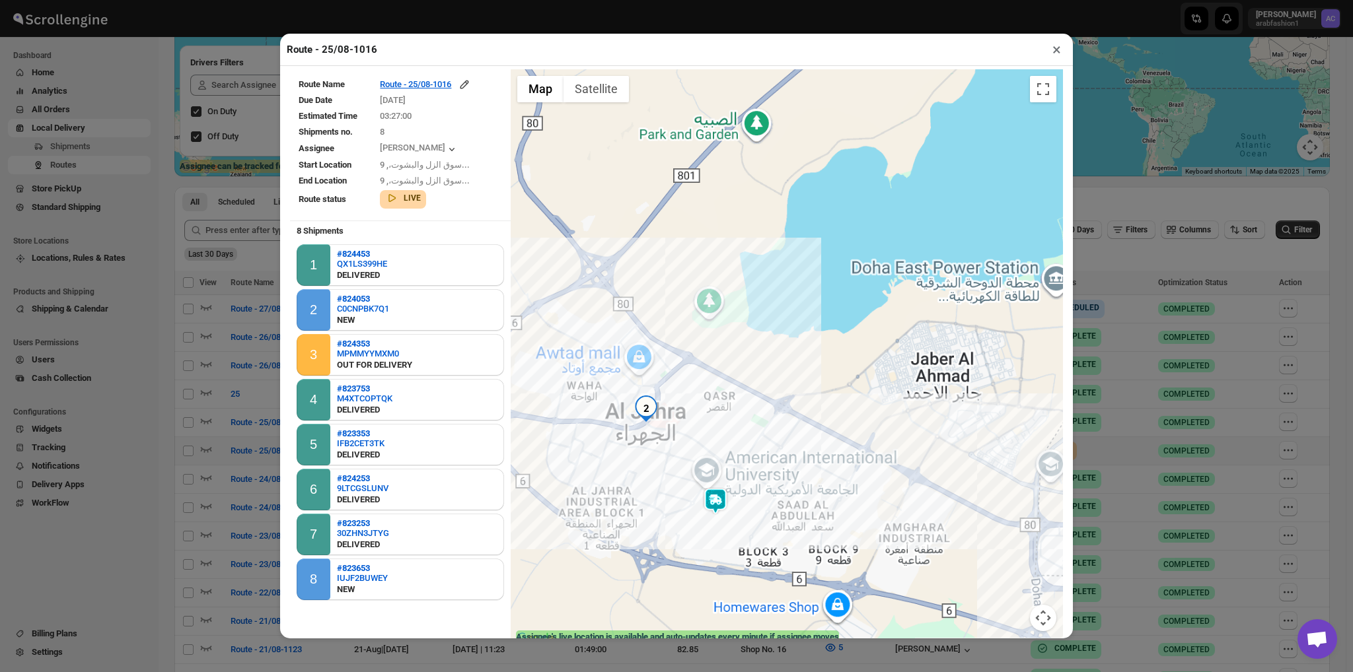
click at [605, 419] on div at bounding box center [787, 358] width 552 height 578
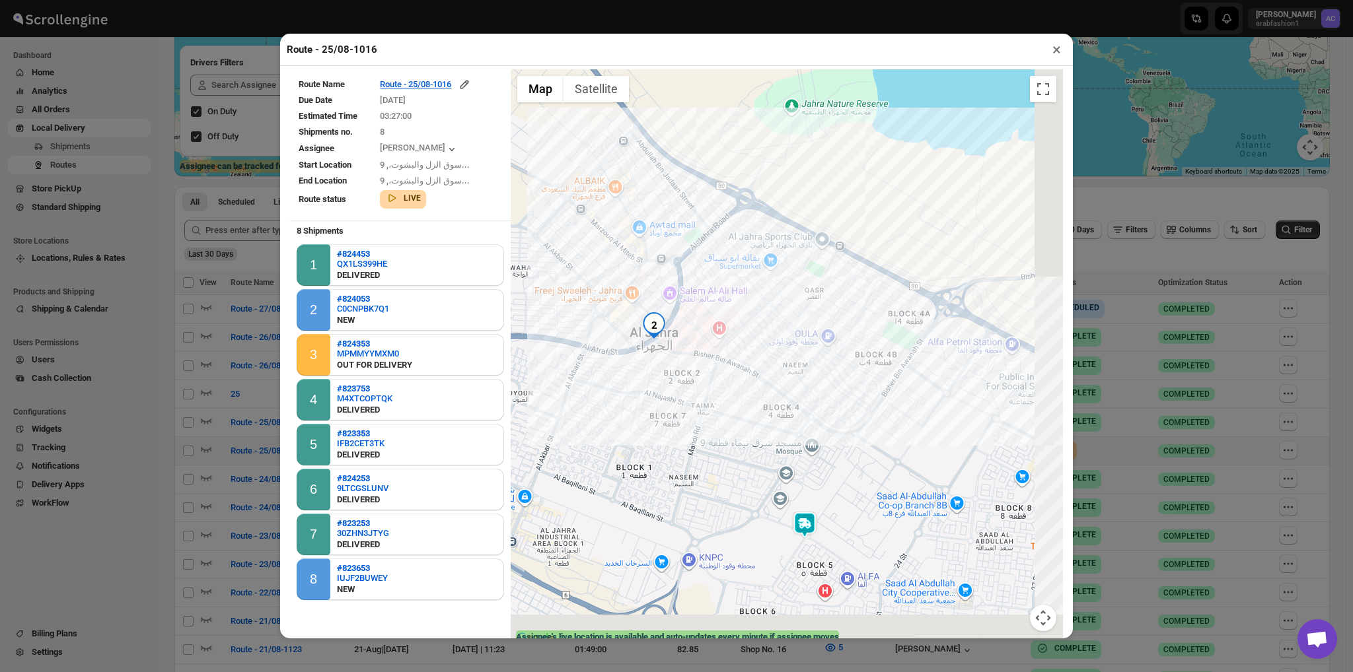
drag, startPoint x: 671, startPoint y: 478, endPoint x: 640, endPoint y: 386, distance: 96.9
click at [640, 386] on div at bounding box center [787, 358] width 552 height 578
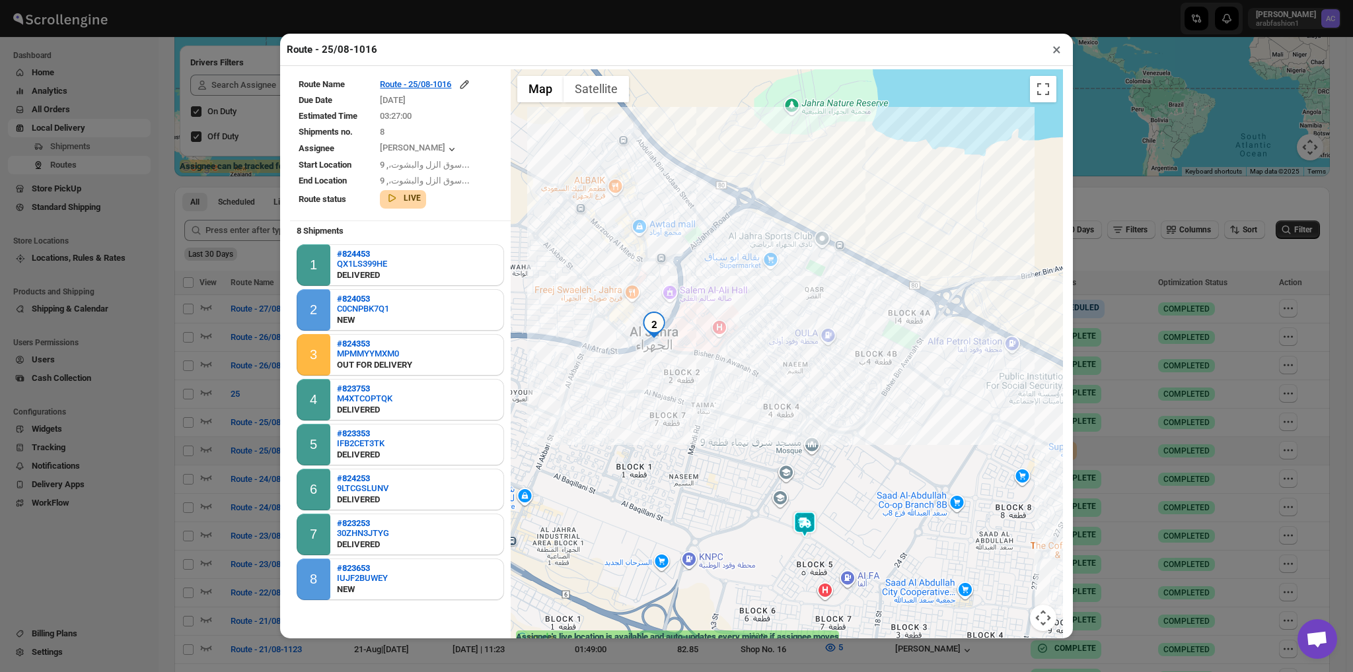
click at [645, 334] on img "2" at bounding box center [654, 325] width 26 height 26
click at [637, 444] on div "#824053 | C0CNPBK7Q1 | NEW 0000, H14 S518 B5, Saad Abdulah Jahra, Al Jahra, 000…" at bounding box center [787, 358] width 552 height 578
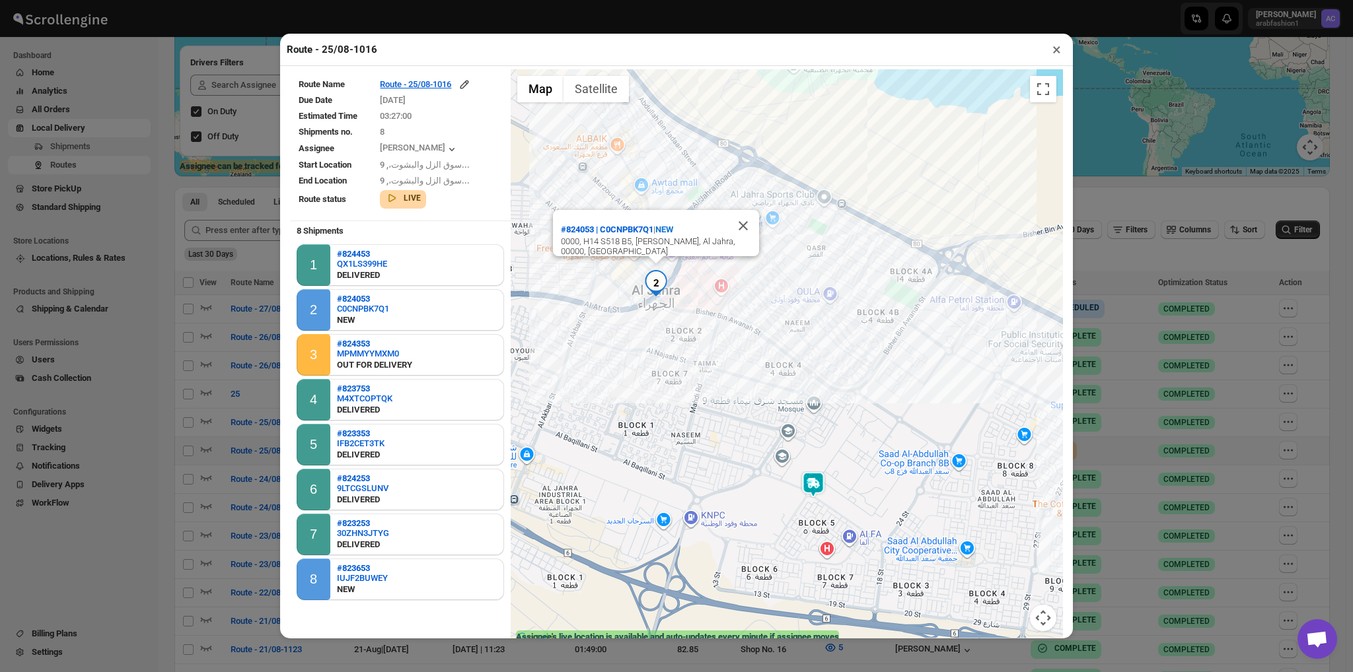
drag, startPoint x: 636, startPoint y: 457, endPoint x: 639, endPoint y: 408, distance: 49.6
click at [639, 408] on div "#824053 | C0CNPBK7Q1 | NEW 0000, H14 S518 B5, Saad Abdulah Jahra, Al Jahra, 000…" at bounding box center [787, 358] width 552 height 578
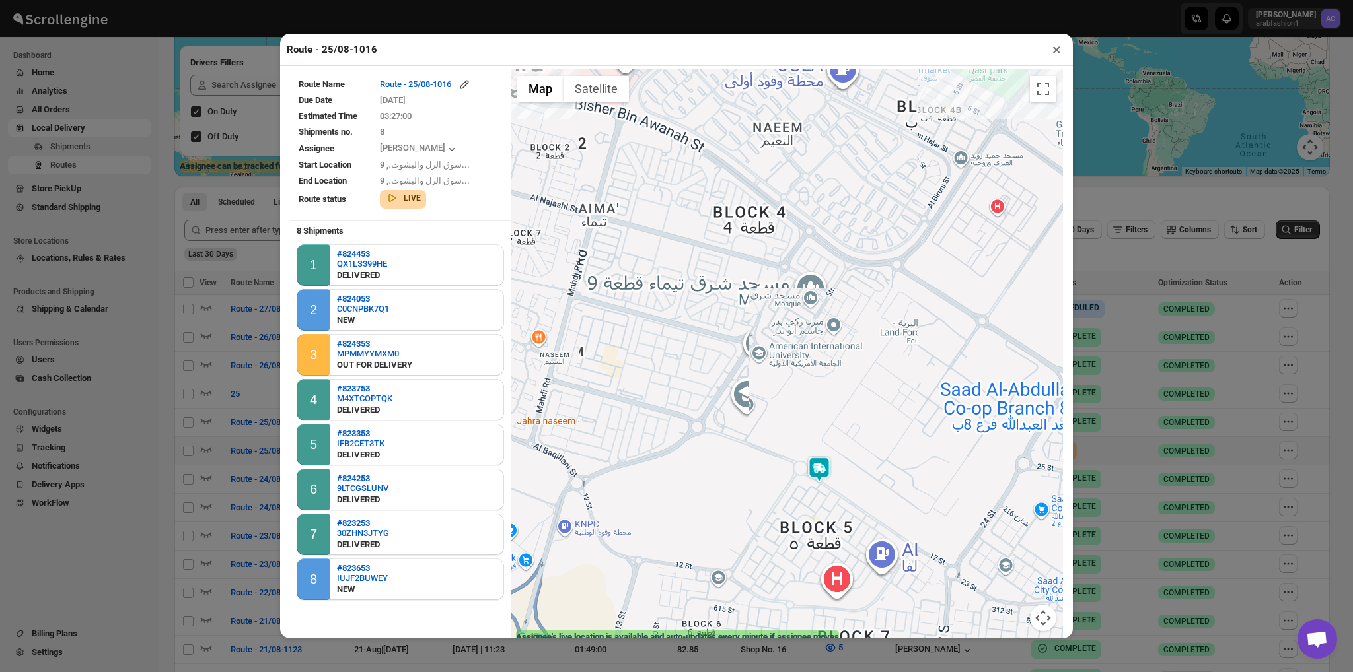
click at [811, 521] on div "#824053 | C0CNPBK7Q1 | NEW 0000, H14 S518 B5, Saad Abdulah Jahra, Al Jahra, 000…" at bounding box center [787, 358] width 552 height 578
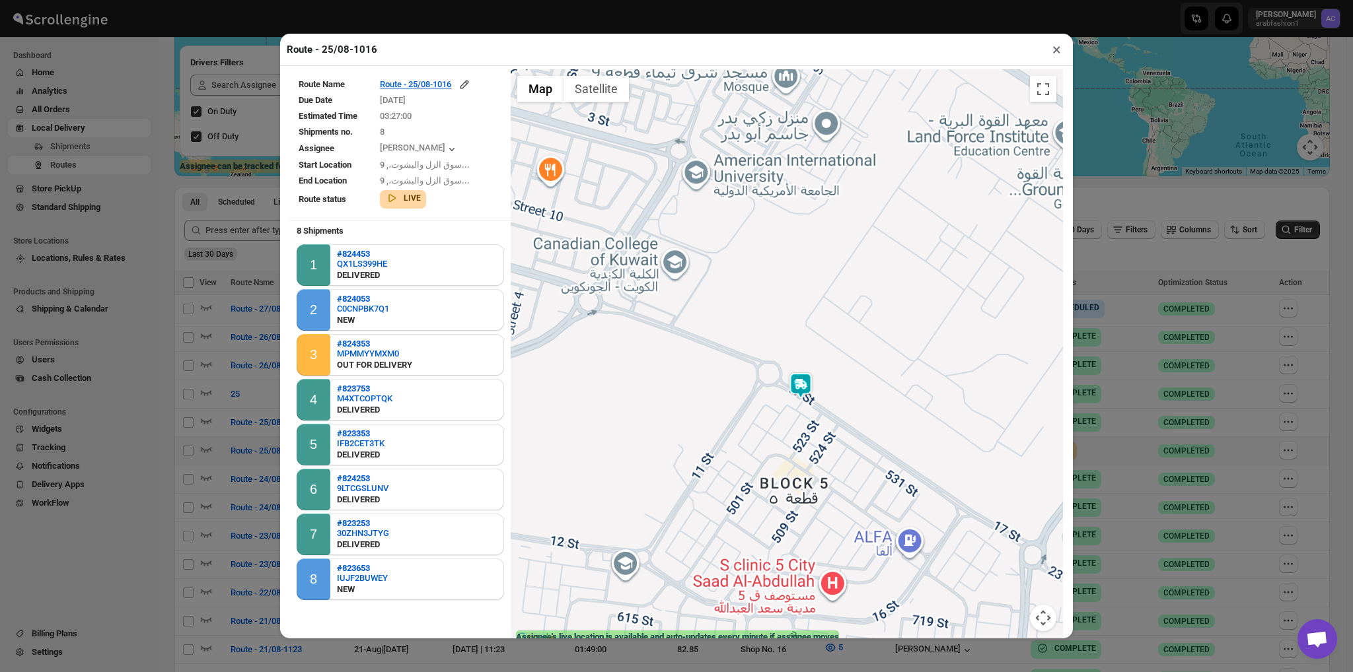
drag, startPoint x: 811, startPoint y: 534, endPoint x: 790, endPoint y: 475, distance: 63.1
click at [790, 475] on div "#824053 | C0CNPBK7Q1 | NEW 0000, H14 S518 B5, Saad Abdulah Jahra, Al Jahra, 000…" at bounding box center [787, 358] width 552 height 578
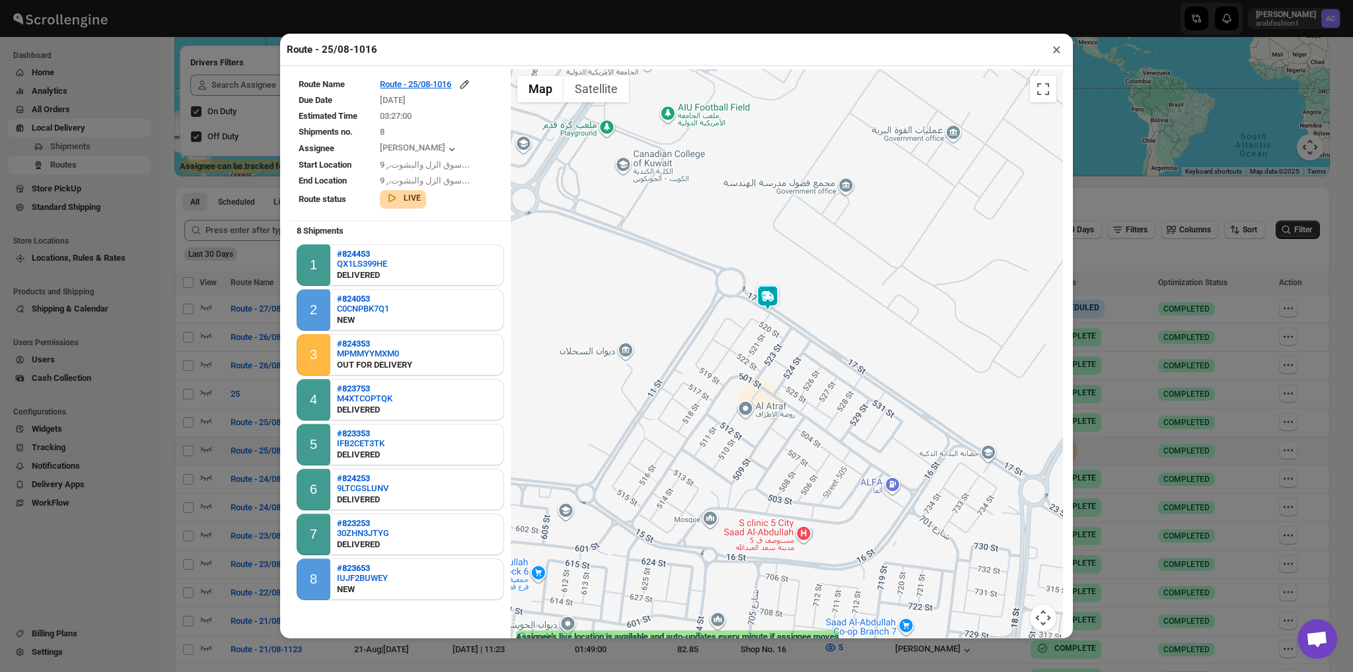
drag, startPoint x: 799, startPoint y: 517, endPoint x: 762, endPoint y: 429, distance: 94.7
click at [762, 429] on div "#824053 | C0CNPBK7Q1 | NEW 0000, H14 S518 B5, Saad Abdulah Jahra, Al Jahra, 000…" at bounding box center [787, 358] width 552 height 578
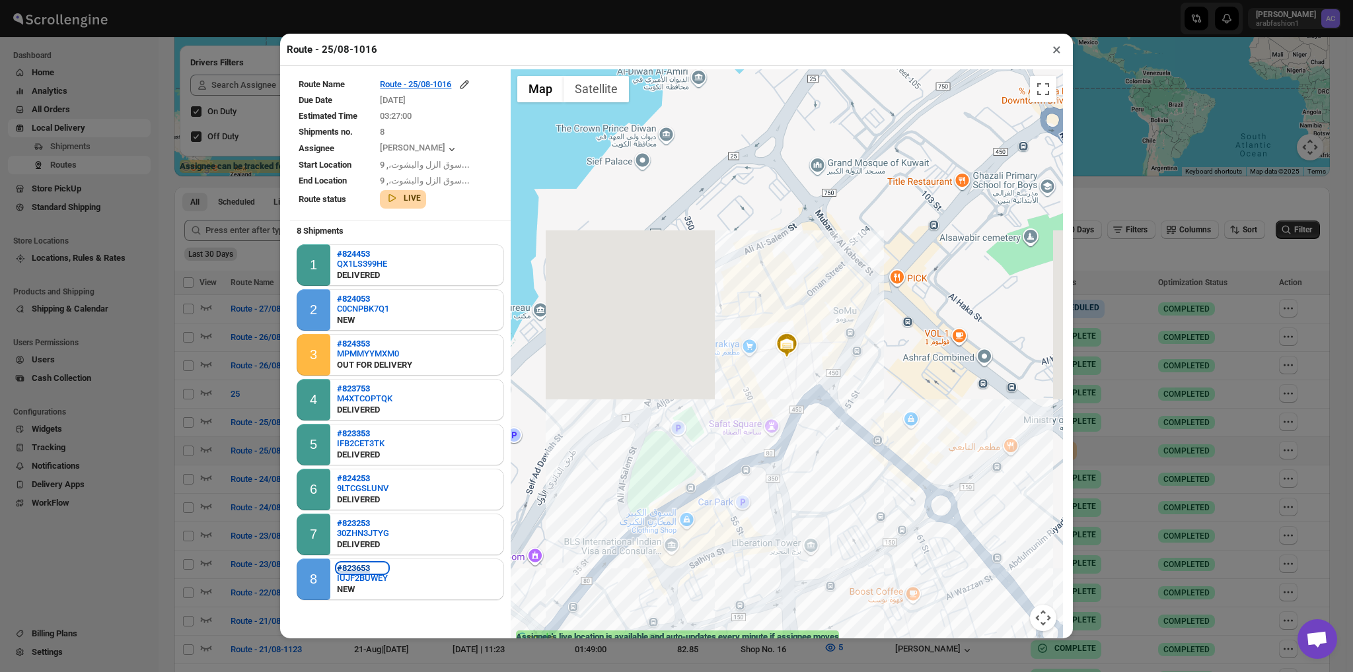
click at [353, 566] on b "#823653" at bounding box center [353, 568] width 33 height 10
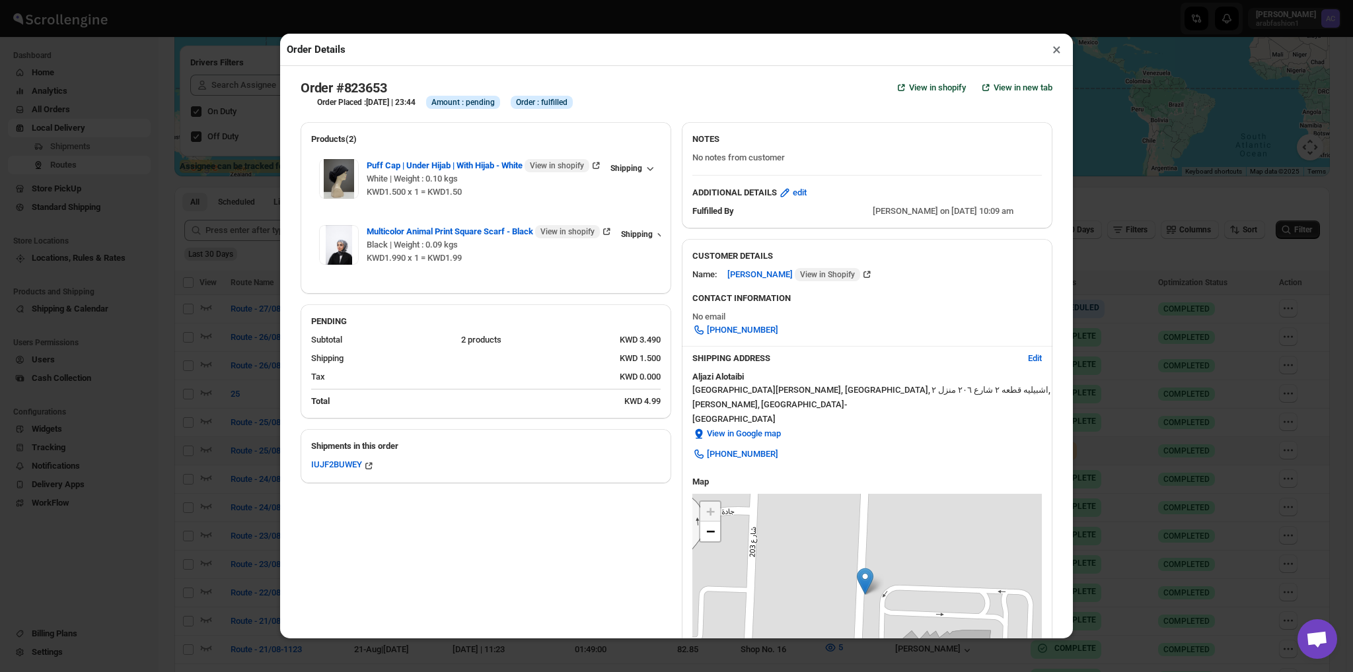
click at [1071, 56] on div "Order Details ×" at bounding box center [676, 50] width 793 height 32
click at [1075, 54] on div "Order Details × Order #823653 View in shopify View in new tab Order Placed : 24…" at bounding box center [676, 336] width 1353 height 672
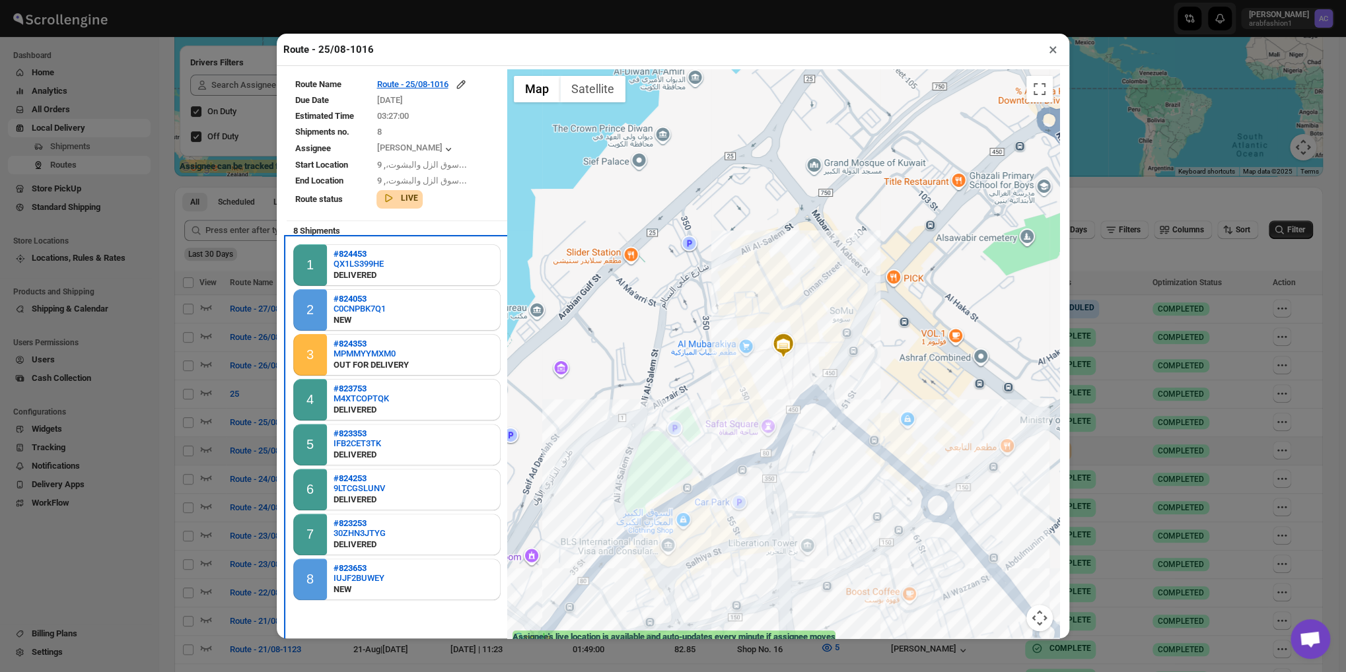
click at [308, 579] on div "8" at bounding box center [309, 579] width 7 height 15
click at [1044, 54] on button "×" at bounding box center [1053, 49] width 19 height 18
